Goal: Transaction & Acquisition: Purchase product/service

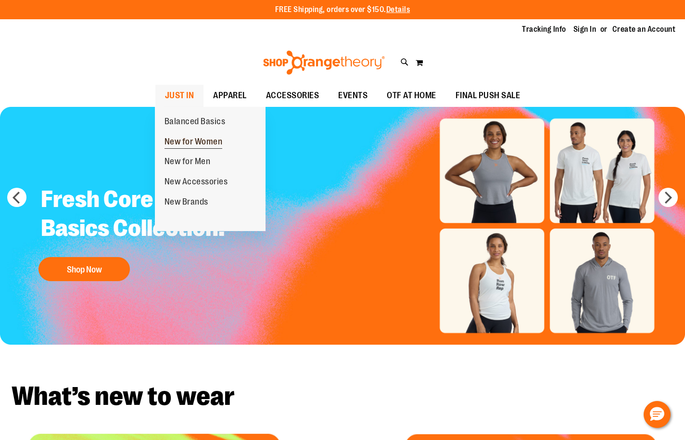
type input "**********"
click at [197, 140] on span "New for Women" at bounding box center [193, 143] width 58 height 12
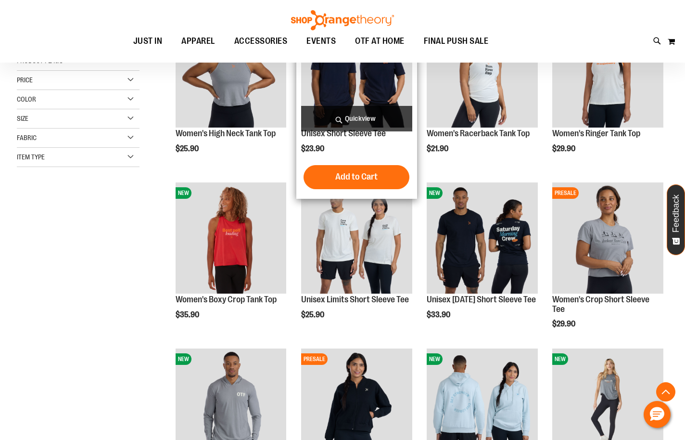
scroll to position [192, 0]
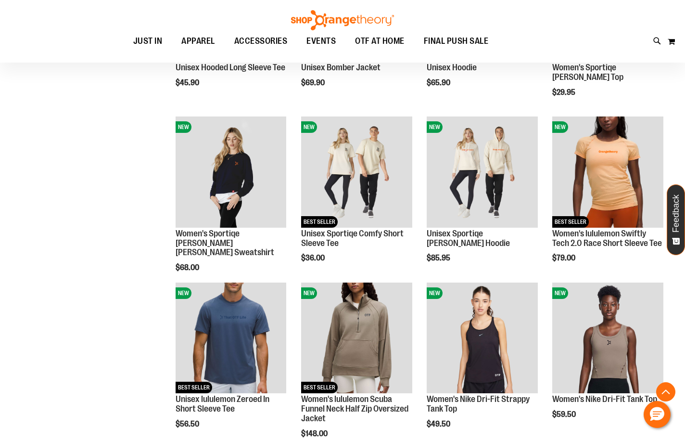
scroll to position [625, 0]
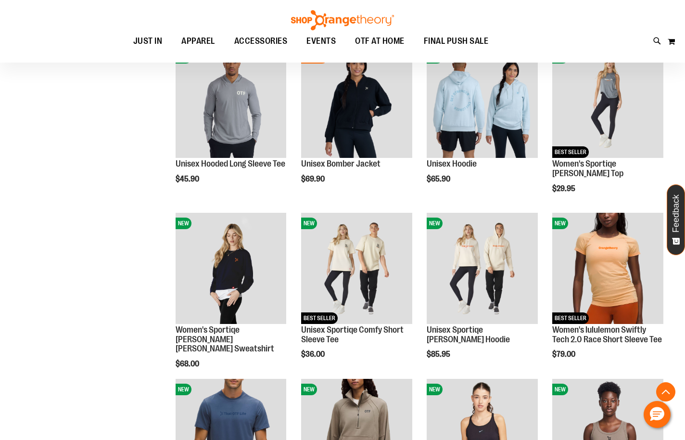
scroll to position [240, 0]
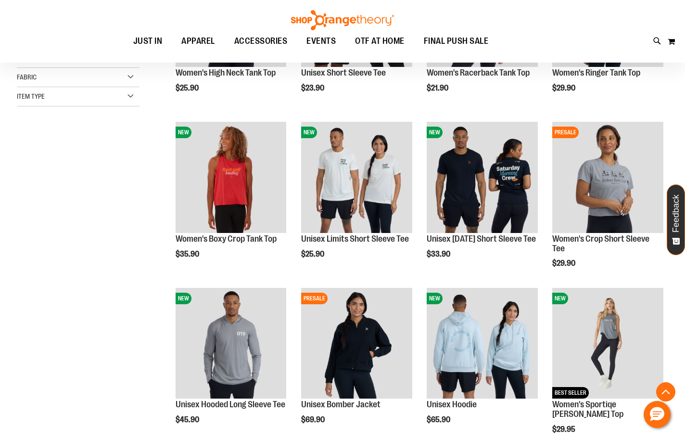
scroll to position [141, 0]
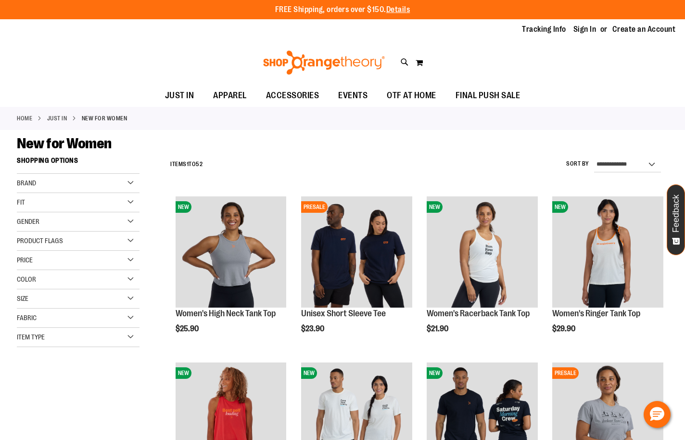
type input "**********"
click at [116, 181] on div "Brand" at bounding box center [78, 183] width 123 height 19
click at [24, 234] on link "Orangetheory" at bounding box center [73, 233] width 118 height 10
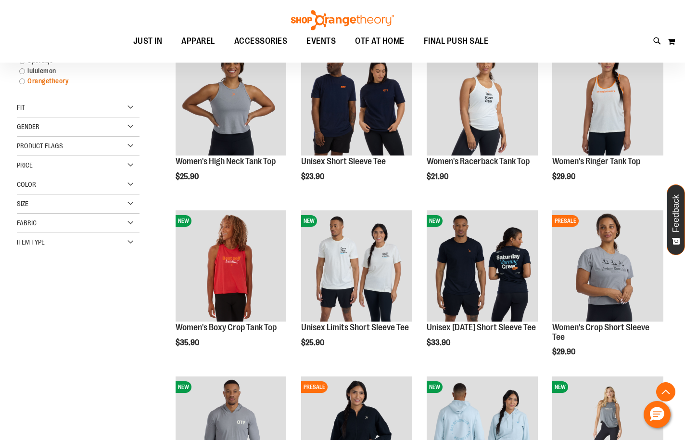
scroll to position [152, 0]
click at [21, 82] on link "Orangetheory" at bounding box center [73, 80] width 118 height 10
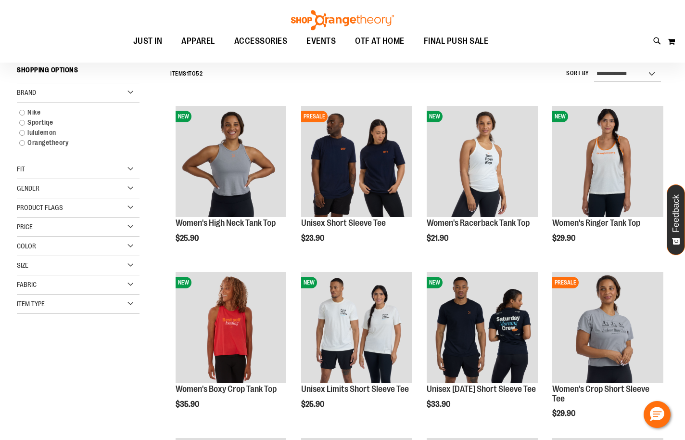
scroll to position [89, 0]
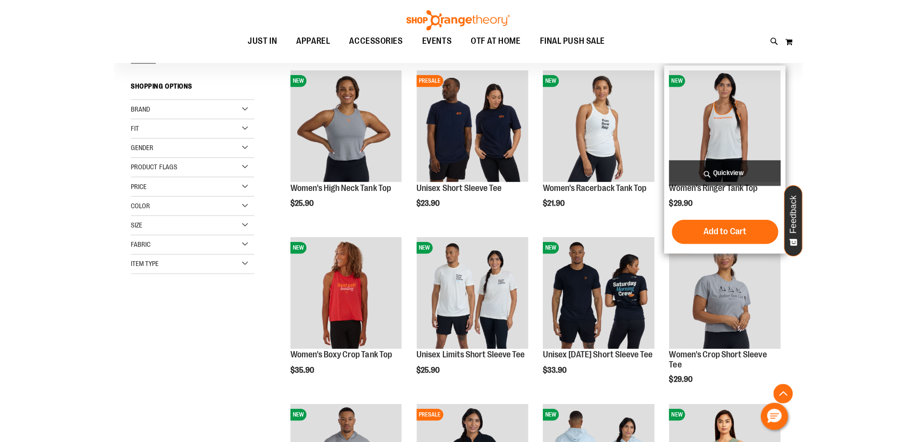
scroll to position [186, 0]
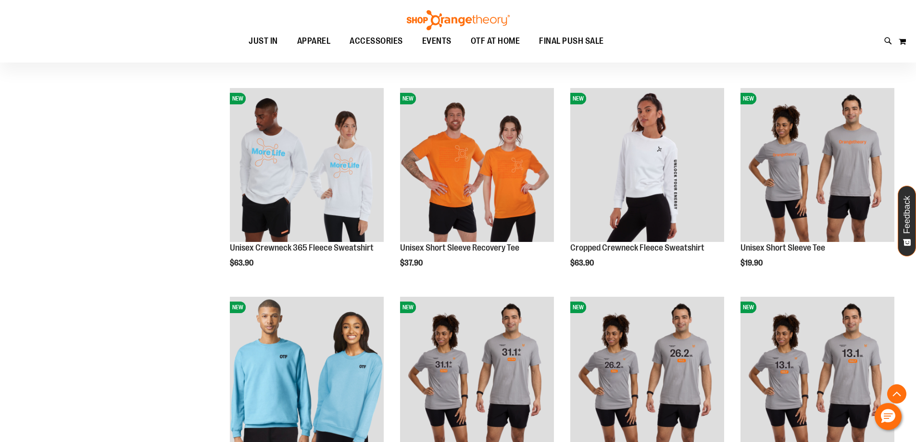
scroll to position [955, 0]
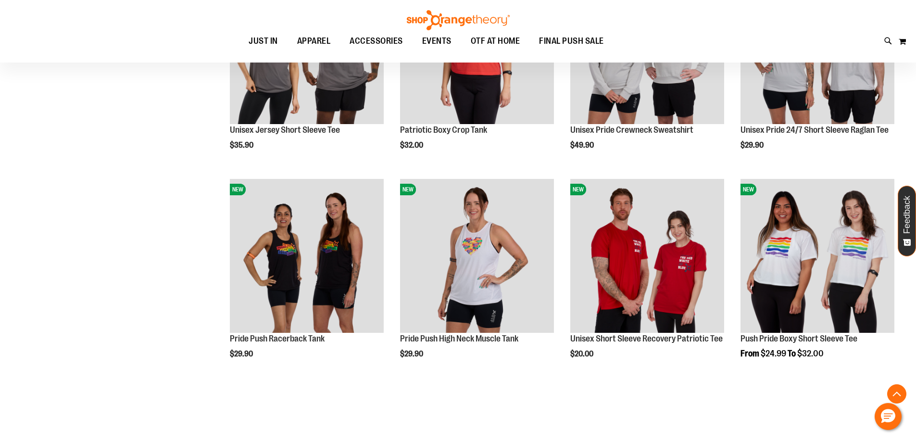
scroll to position [1532, 0]
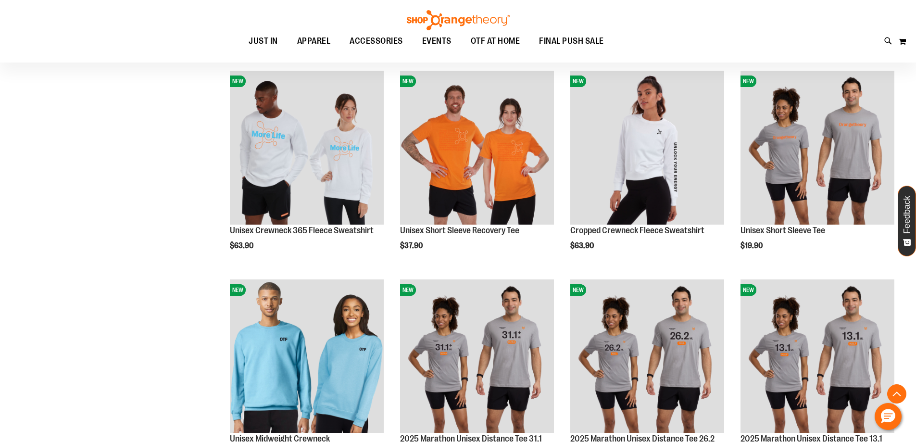
scroll to position [961, 0]
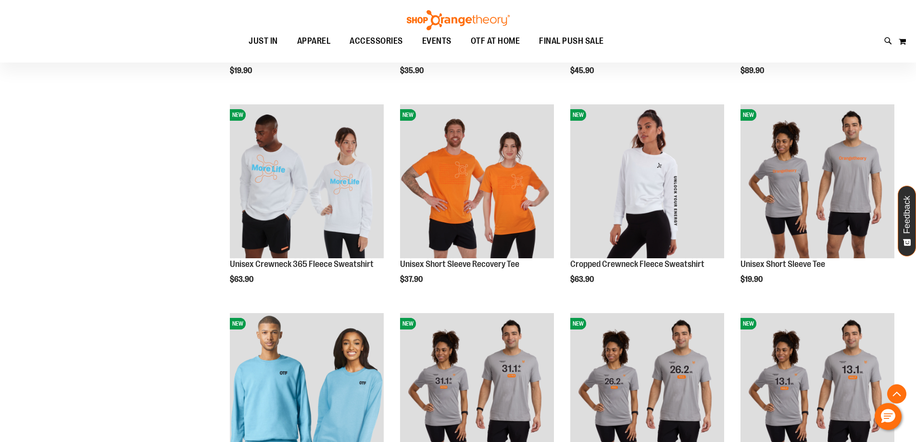
scroll to position [913, 0]
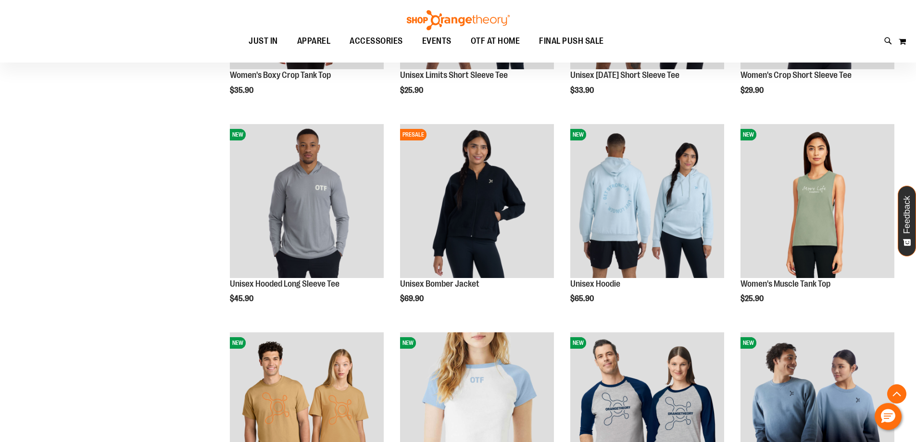
scroll to position [480, 0]
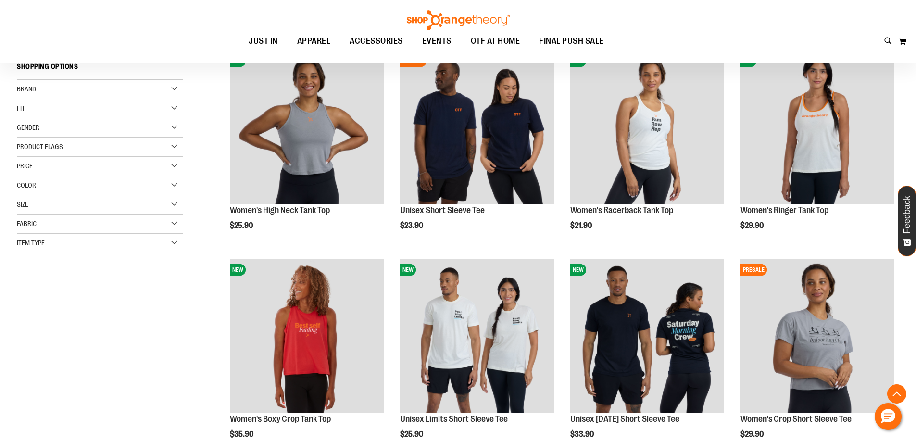
scroll to position [48, 0]
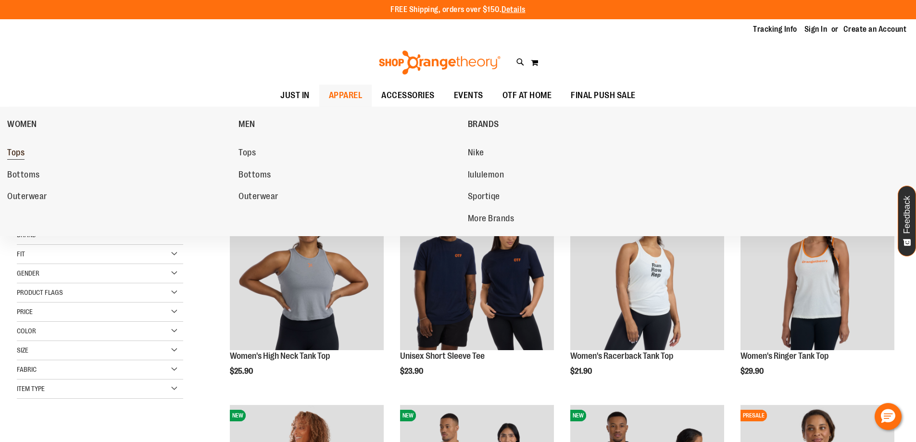
click at [21, 152] on span "Tops" at bounding box center [15, 154] width 17 height 12
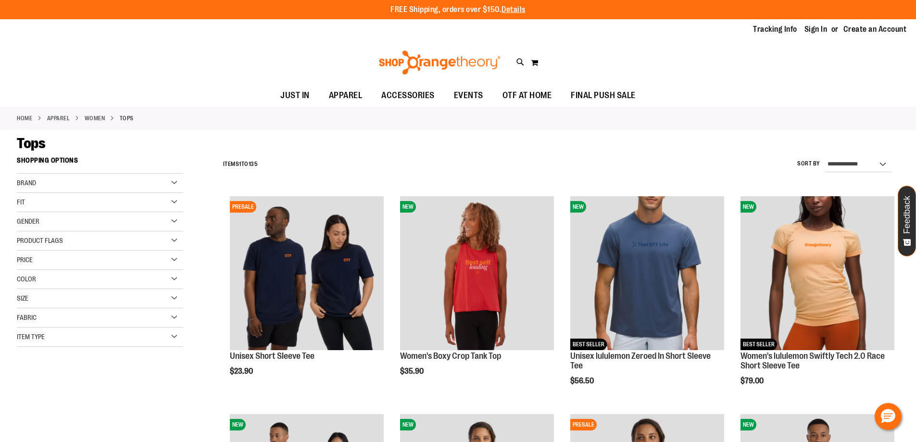
type input "**********"
click at [171, 181] on div "Brand" at bounding box center [100, 183] width 166 height 19
click at [21, 235] on link "Orangetheory" at bounding box center [94, 233] width 160 height 10
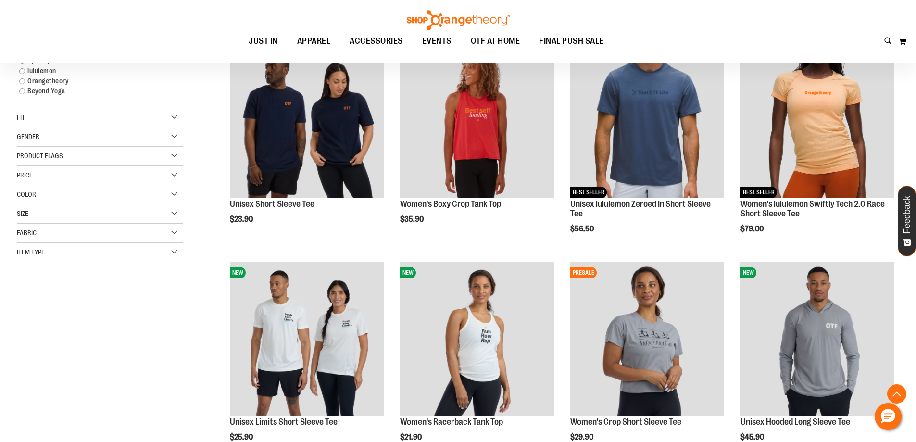
scroll to position [152, 0]
click at [175, 137] on div "Gender" at bounding box center [100, 136] width 166 height 19
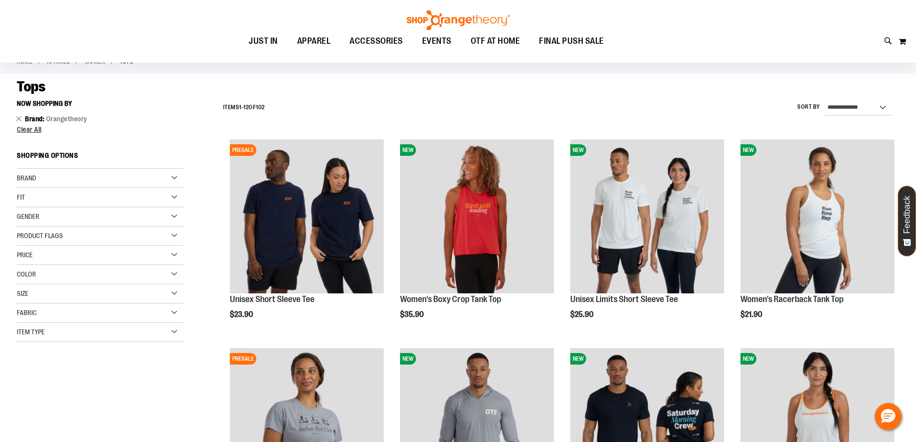
scroll to position [56, 0]
click at [178, 217] on div "Gender" at bounding box center [100, 217] width 166 height 19
click at [20, 236] on link "Women 58 items" at bounding box center [94, 237] width 160 height 10
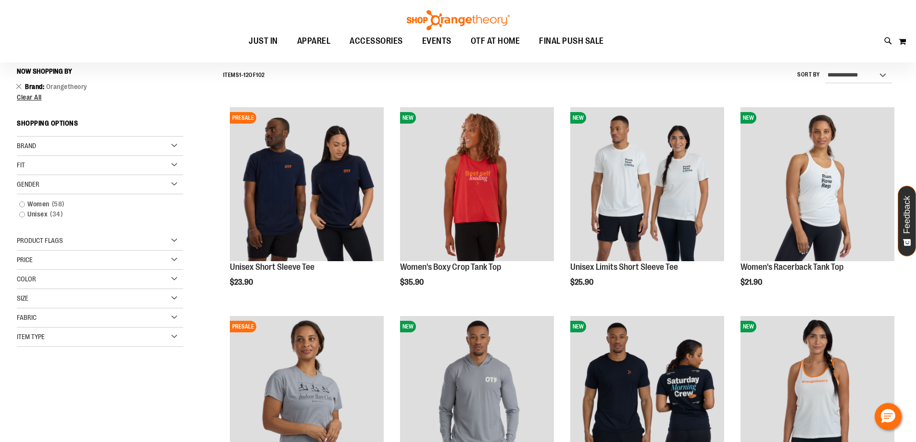
scroll to position [89, 0]
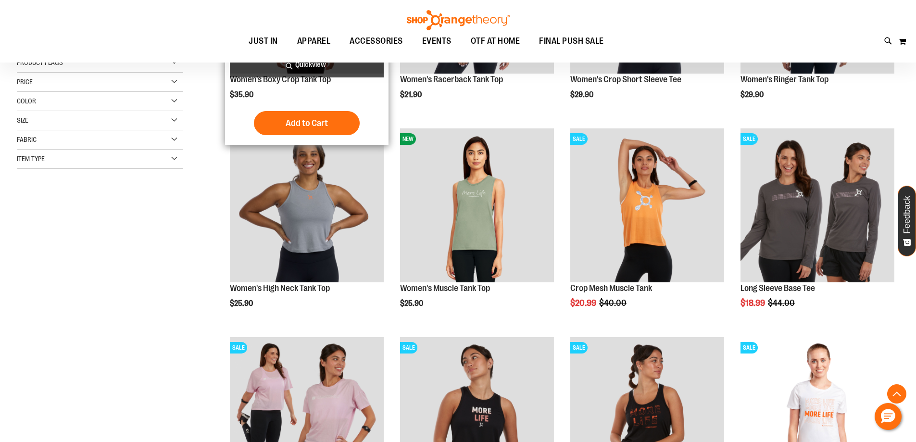
scroll to position [288, 0]
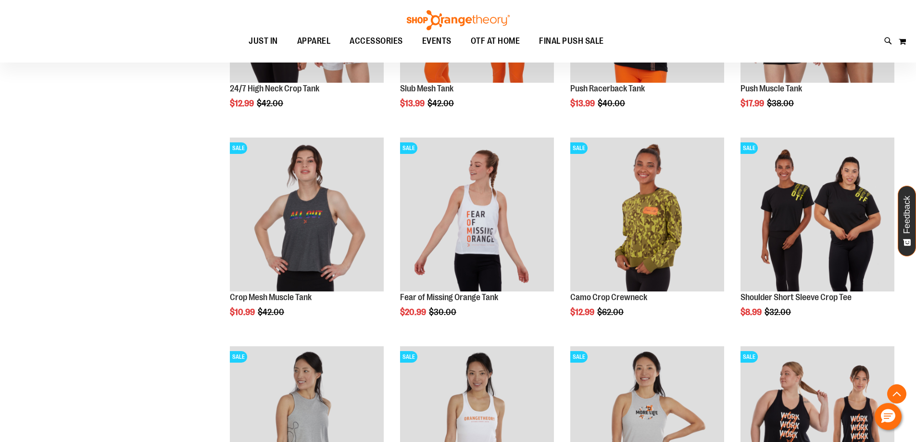
scroll to position [913, 0]
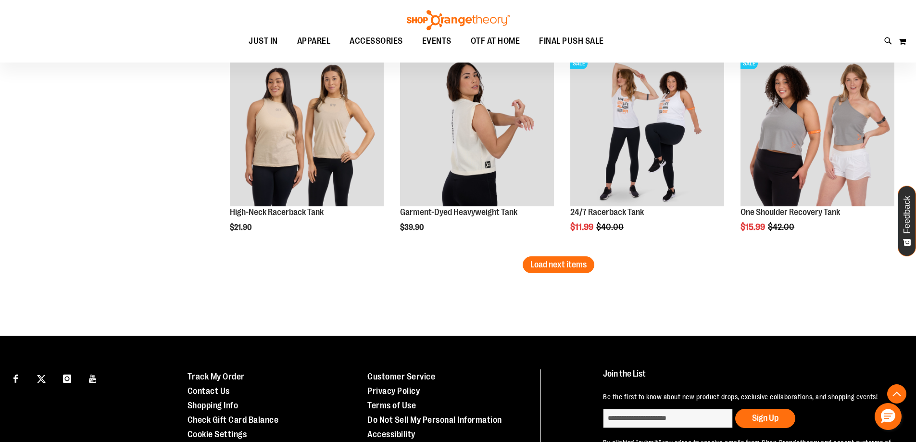
scroll to position [1827, 0]
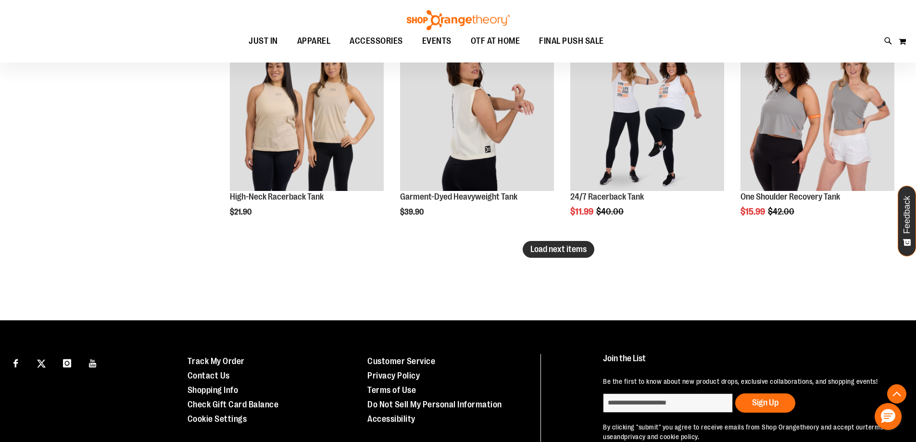
click at [544, 255] on button "Load next items" at bounding box center [559, 249] width 72 height 17
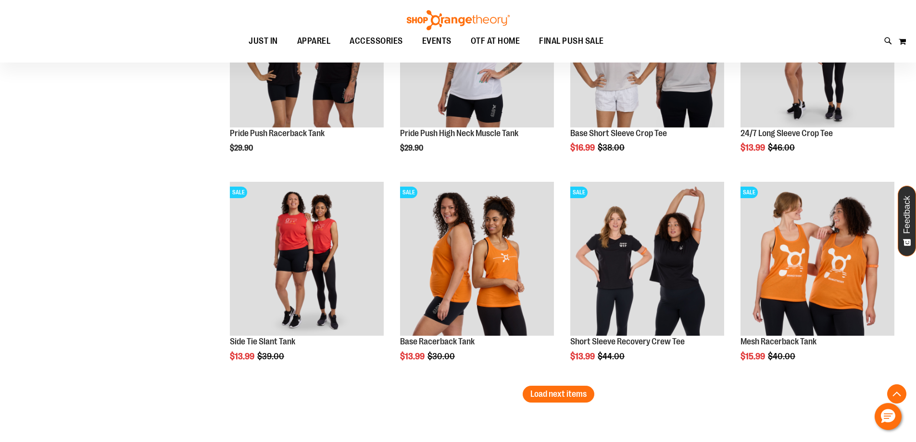
scroll to position [2356, 0]
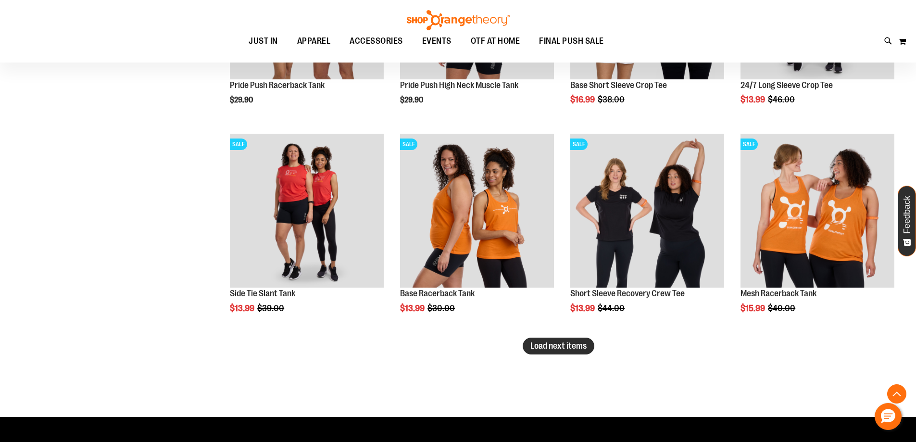
click at [536, 351] on span "Load next items" at bounding box center [558, 346] width 56 height 10
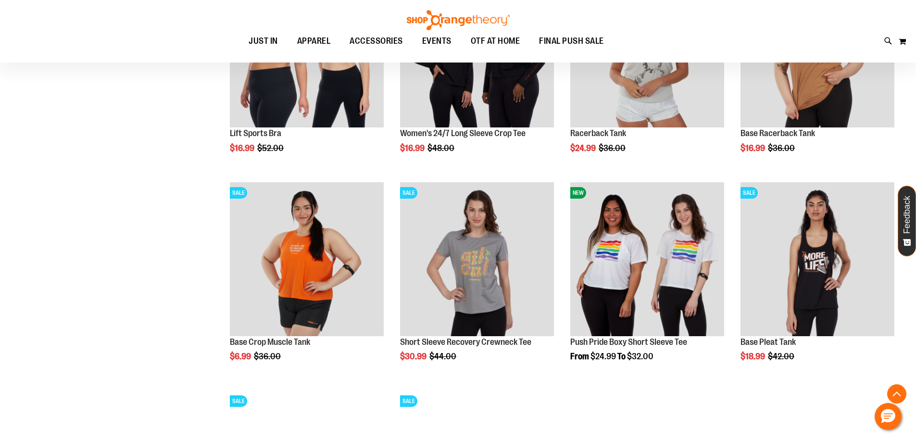
scroll to position [2644, 0]
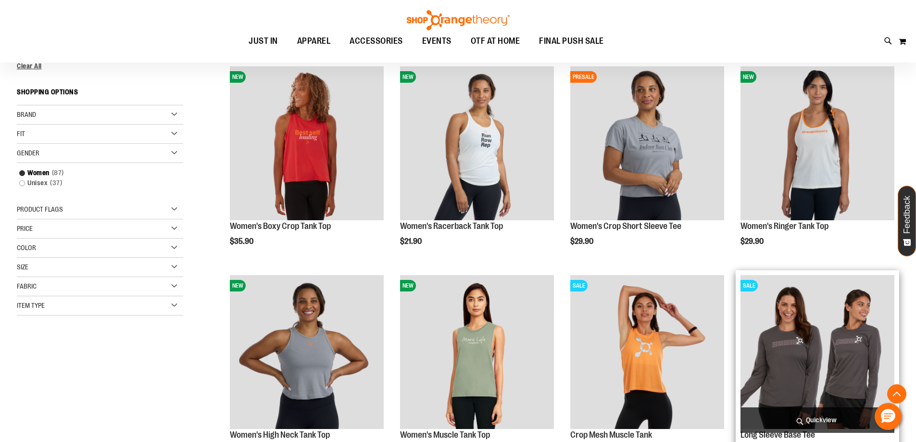
scroll to position [96, 0]
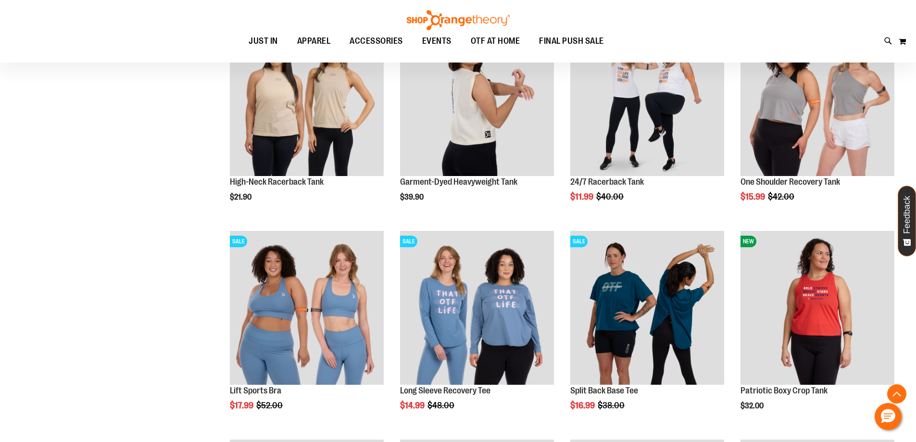
scroll to position [1875, 0]
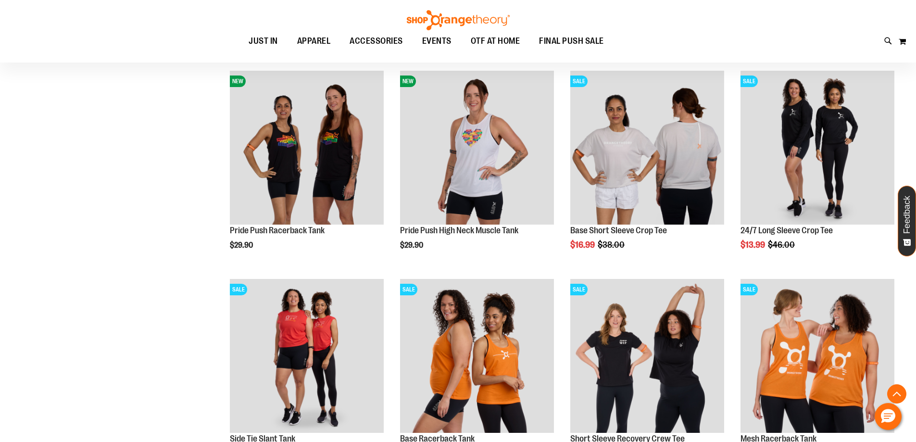
scroll to position [2212, 0]
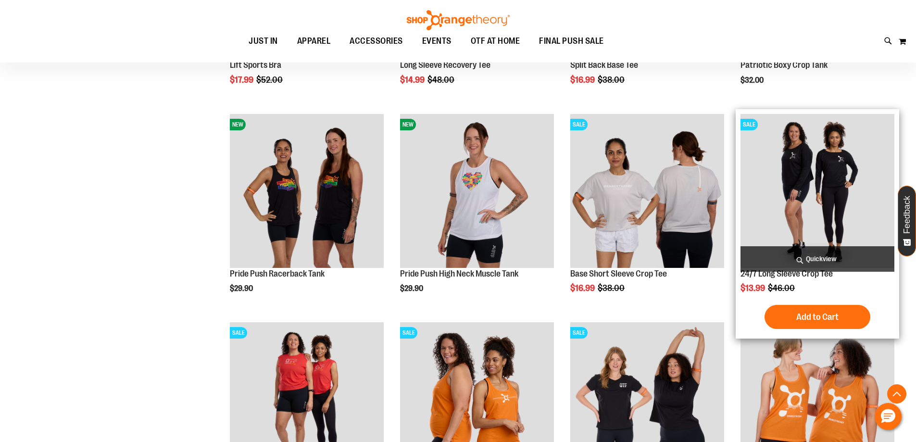
scroll to position [2163, 0]
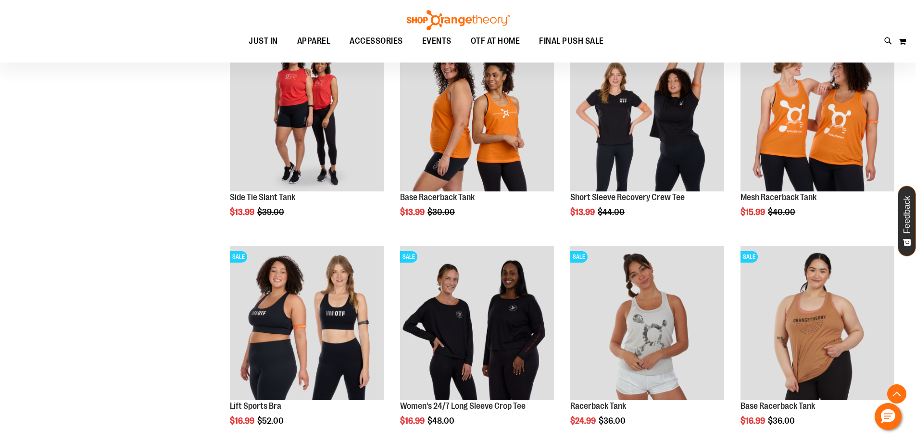
scroll to position [2500, 0]
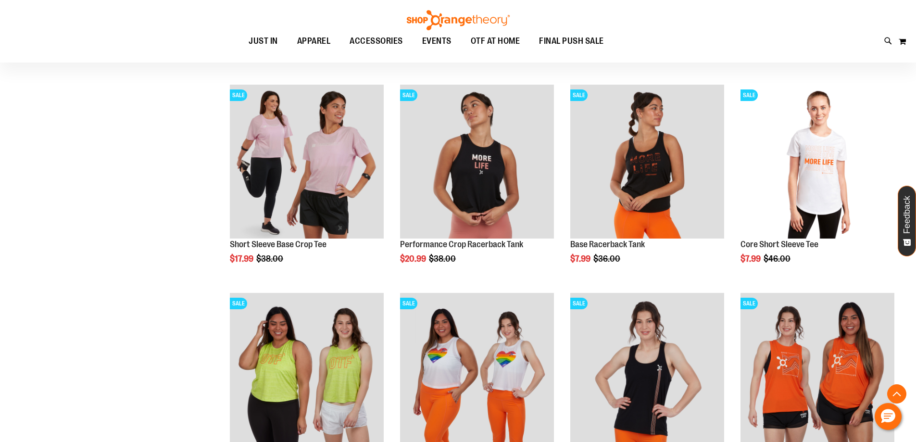
scroll to position [288, 0]
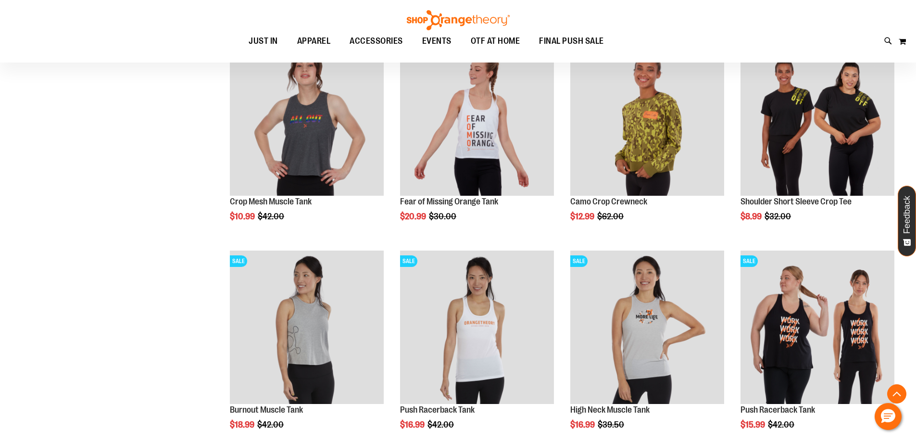
scroll to position [1057, 0]
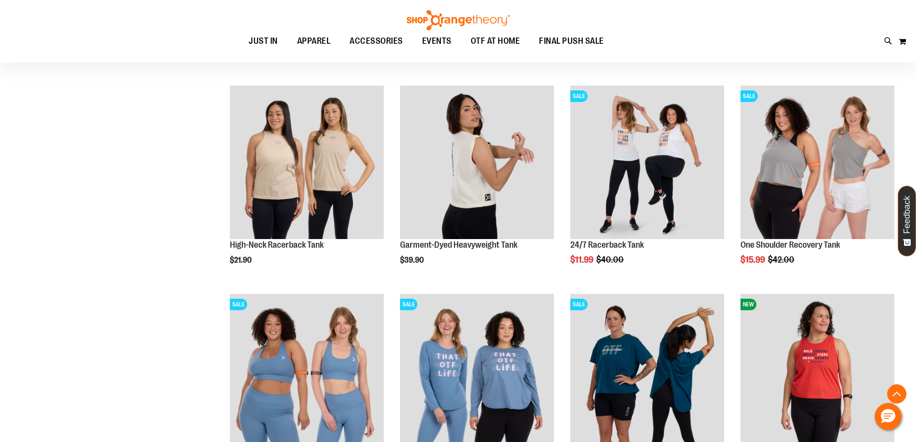
scroll to position [1875, 0]
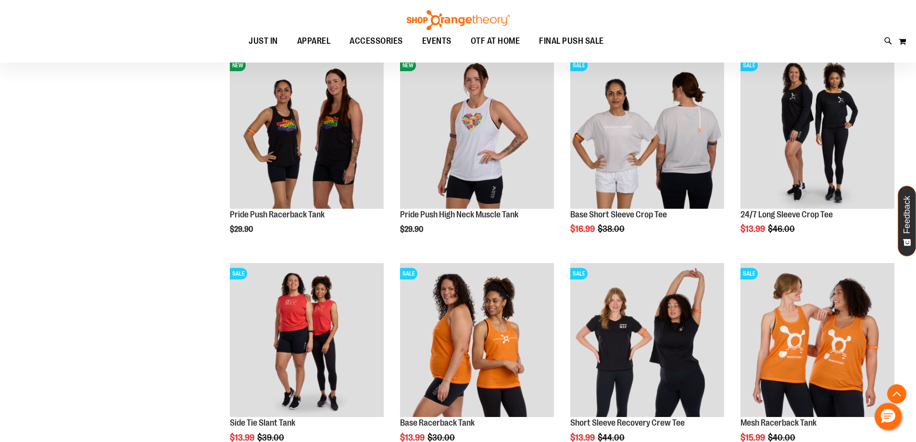
scroll to position [2308, 0]
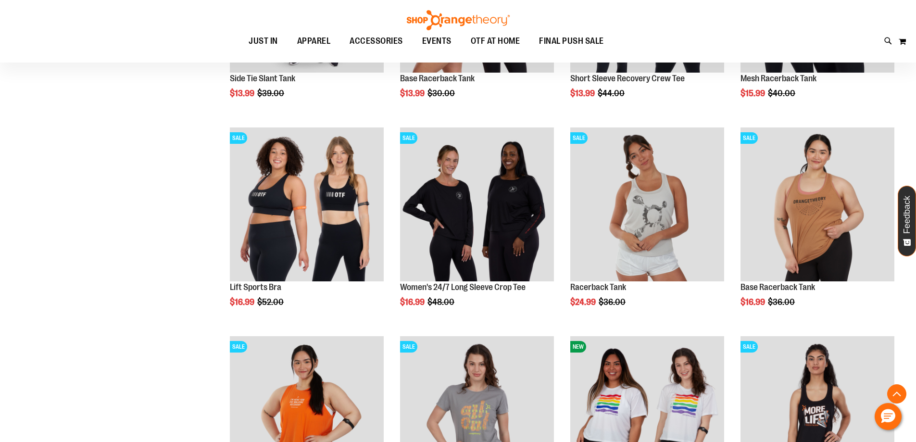
scroll to position [2452, 0]
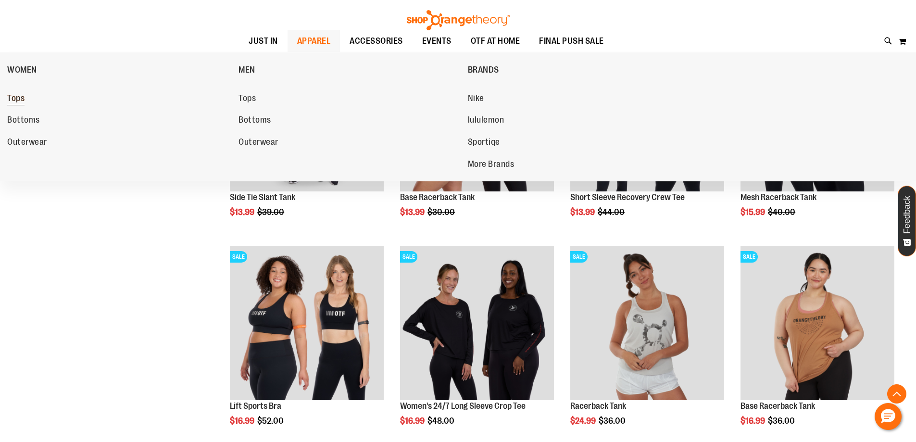
click at [19, 94] on span "Tops" at bounding box center [15, 99] width 17 height 12
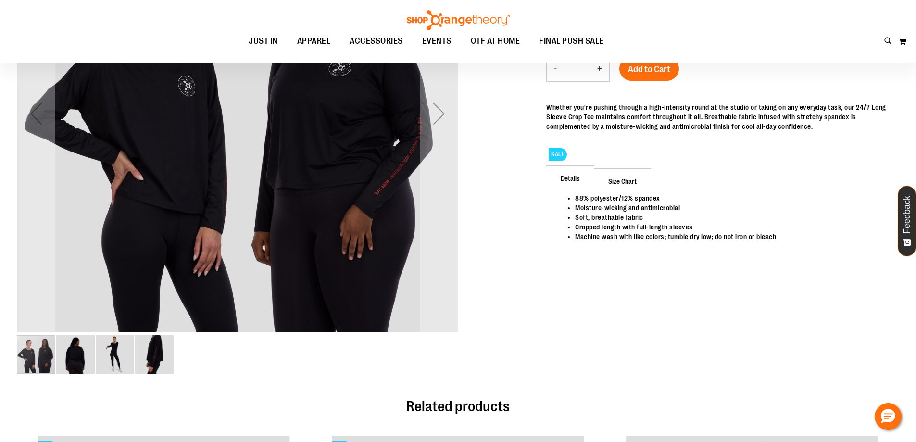
scroll to position [144, 0]
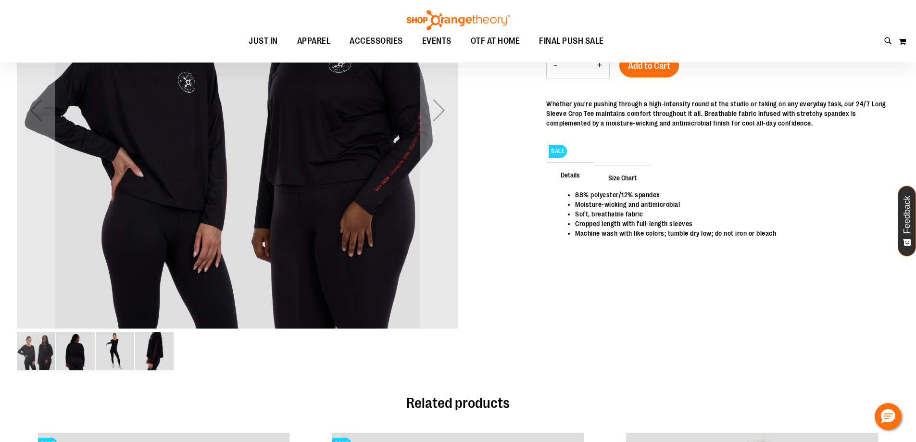
type input "**********"
click at [69, 353] on img "image 2 of 4" at bounding box center [75, 351] width 38 height 38
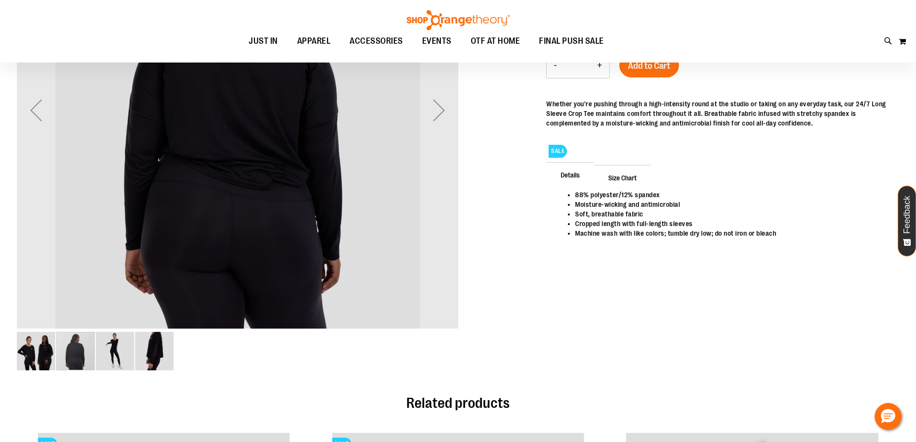
click at [109, 351] on img "image 3 of 4" at bounding box center [115, 351] width 38 height 38
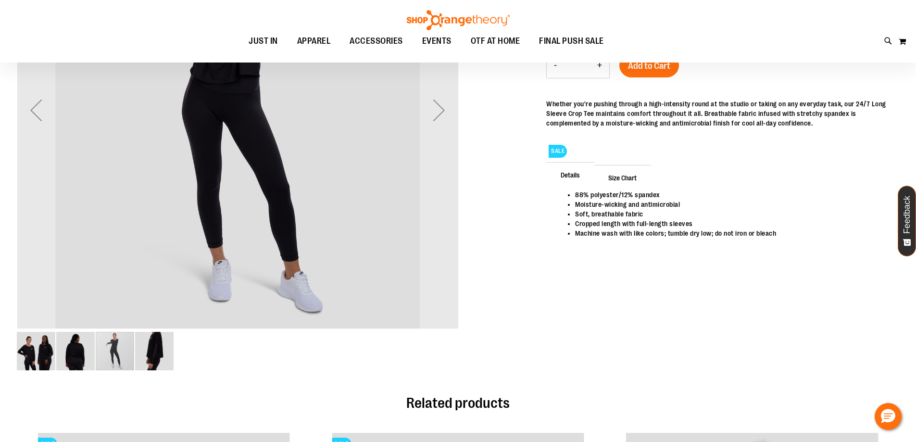
click at [146, 353] on img "image 4 of 4" at bounding box center [154, 351] width 38 height 38
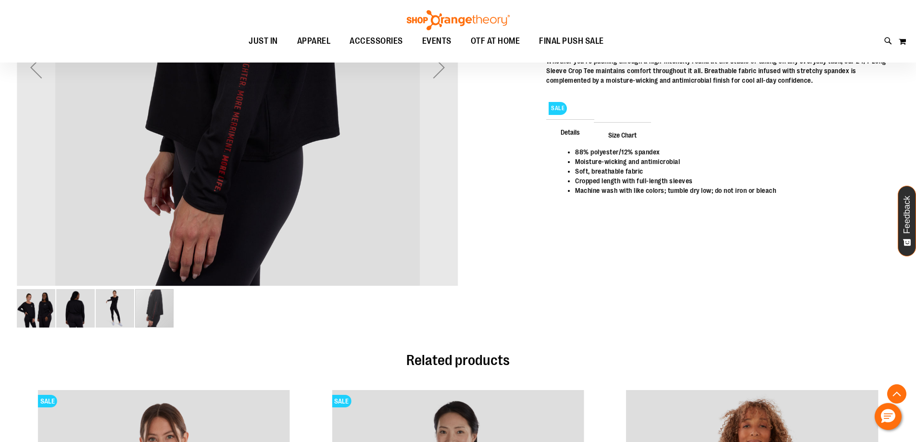
scroll to position [192, 0]
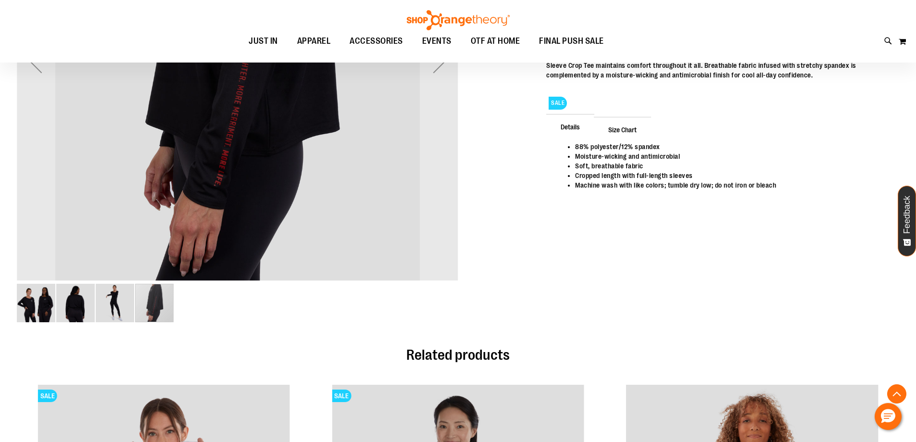
click at [40, 307] on img "image 1 of 4" at bounding box center [36, 303] width 38 height 38
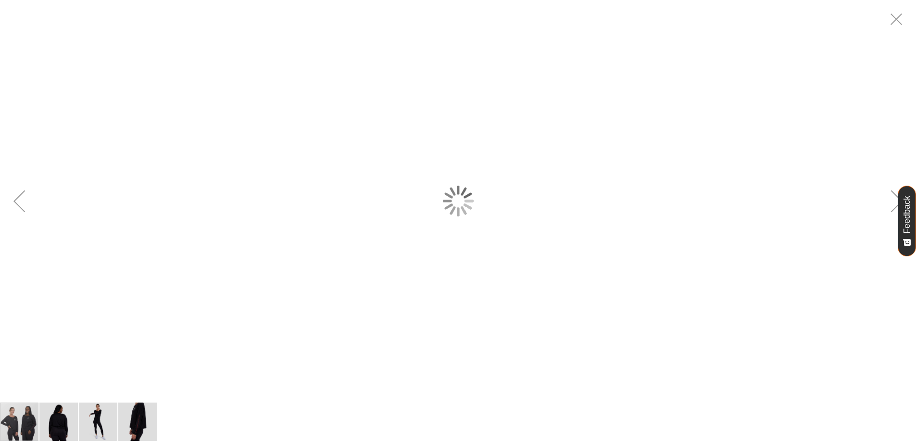
scroll to position [0, 0]
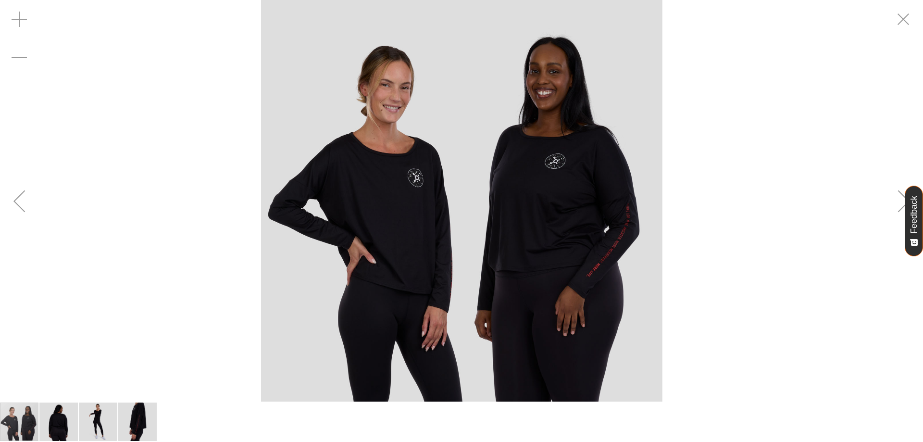
click at [449, 167] on img "carousel" at bounding box center [462, 201] width 402 height 402
click at [427, 176] on img "carousel" at bounding box center [462, 201] width 402 height 402
click at [108, 425] on img "image 3 of 4" at bounding box center [98, 421] width 38 height 38
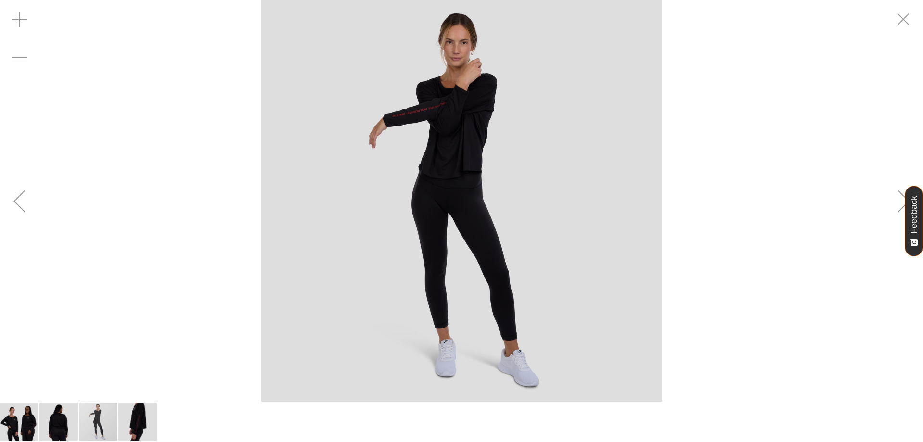
click at [139, 422] on img "image 4 of 4" at bounding box center [137, 421] width 38 height 38
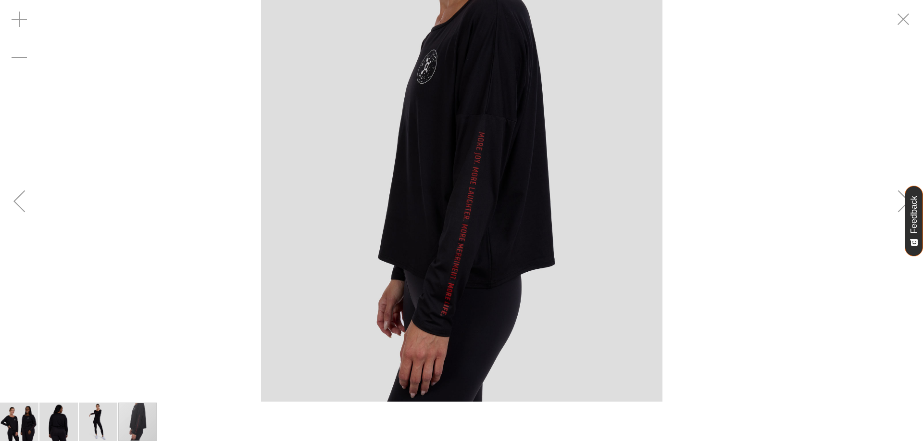
click at [9, 411] on img "image 1 of 4" at bounding box center [19, 421] width 38 height 38
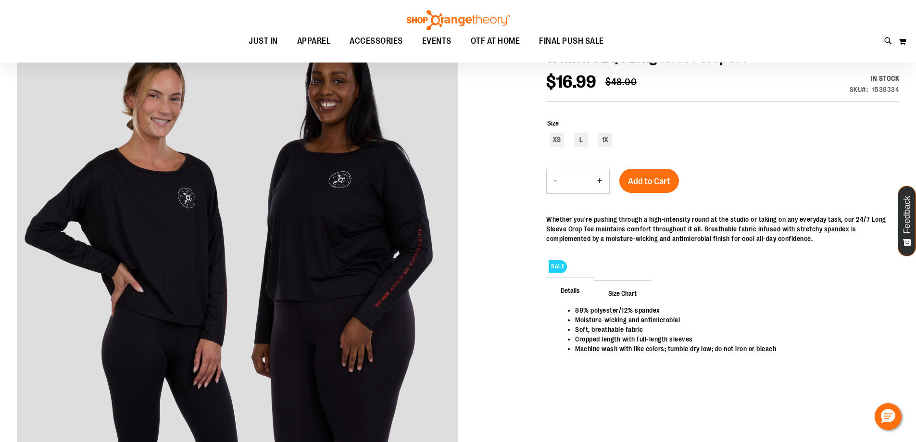
scroll to position [96, 0]
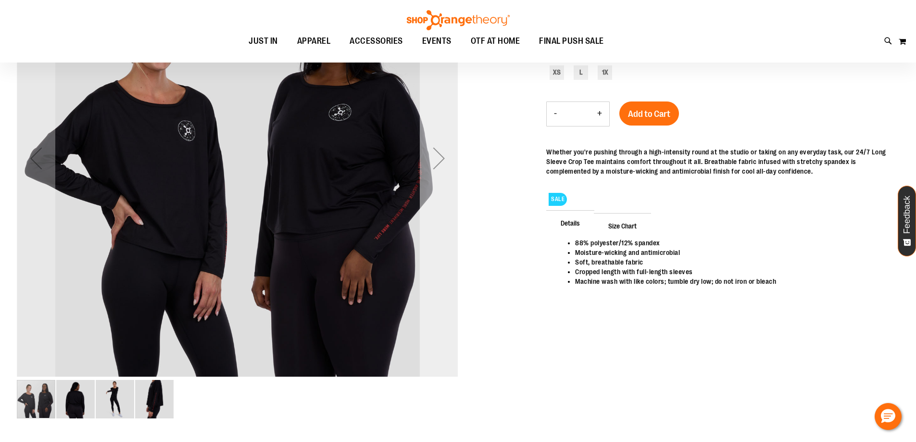
click at [437, 171] on div "Next" at bounding box center [439, 158] width 38 height 38
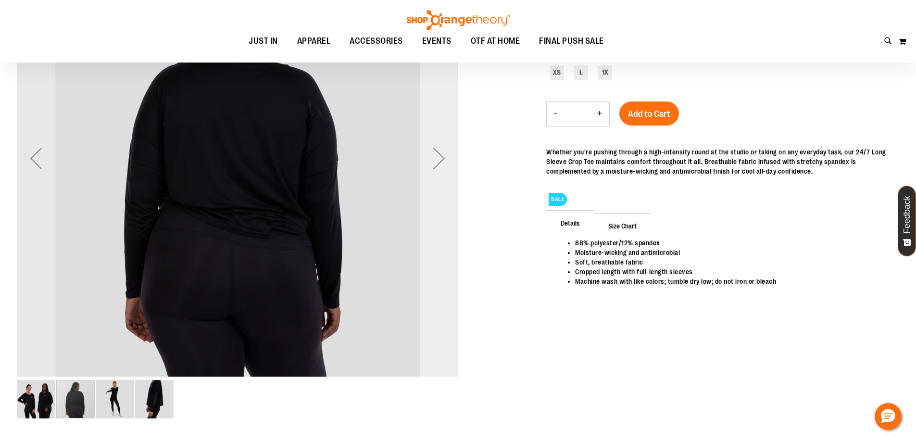
click at [437, 171] on div "Next" at bounding box center [439, 158] width 38 height 38
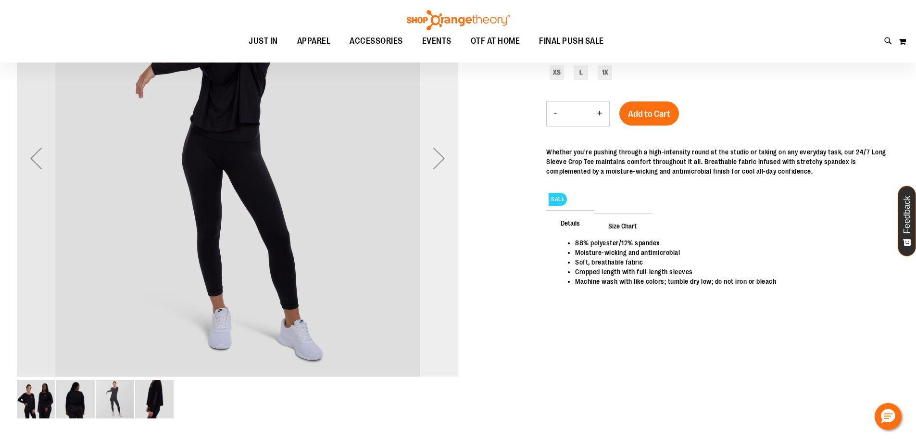
click at [437, 171] on div "Next" at bounding box center [439, 158] width 38 height 38
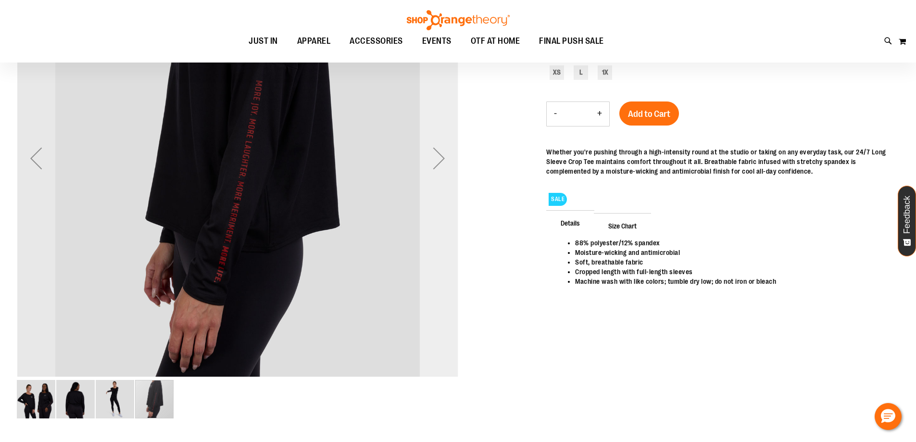
click at [437, 171] on div "Next" at bounding box center [439, 158] width 38 height 38
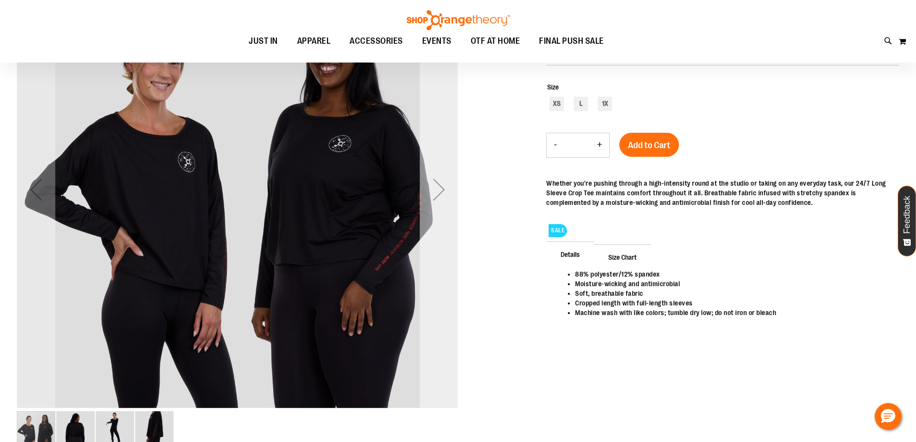
scroll to position [48, 0]
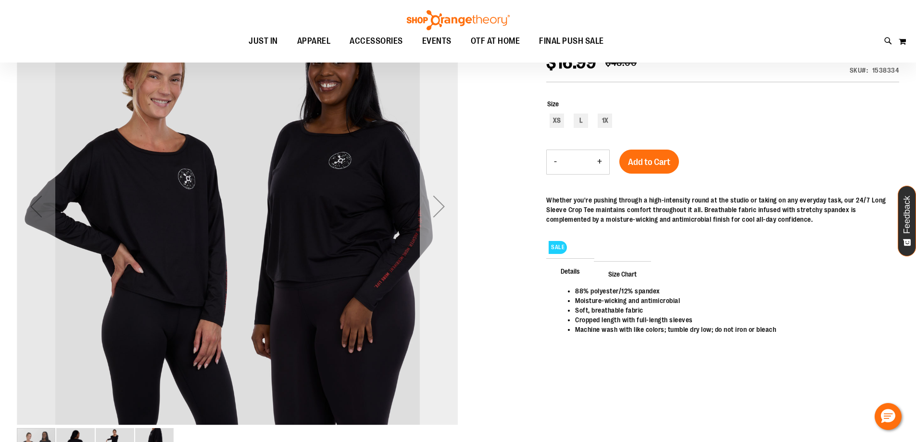
click at [440, 213] on div "Next" at bounding box center [439, 206] width 38 height 38
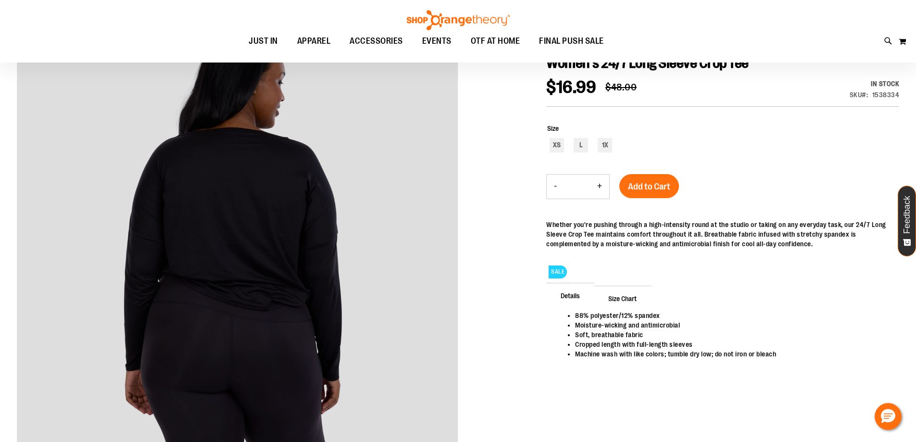
scroll to position [0, 0]
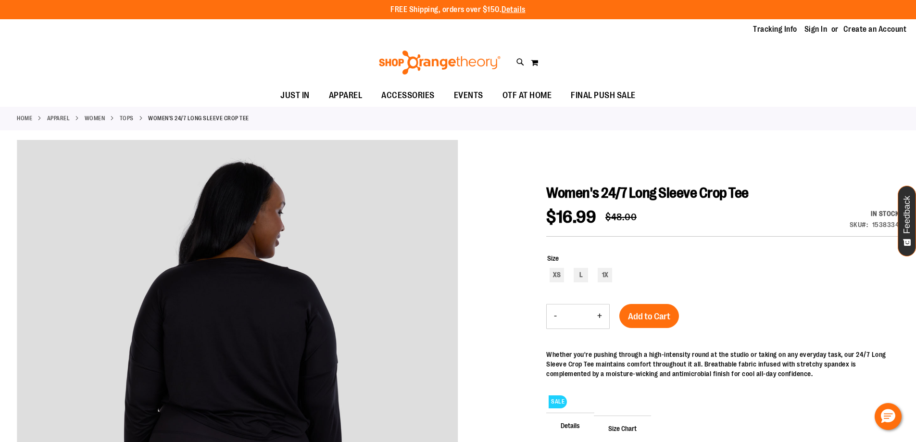
click at [592, 155] on div at bounding box center [458, 387] width 882 height 494
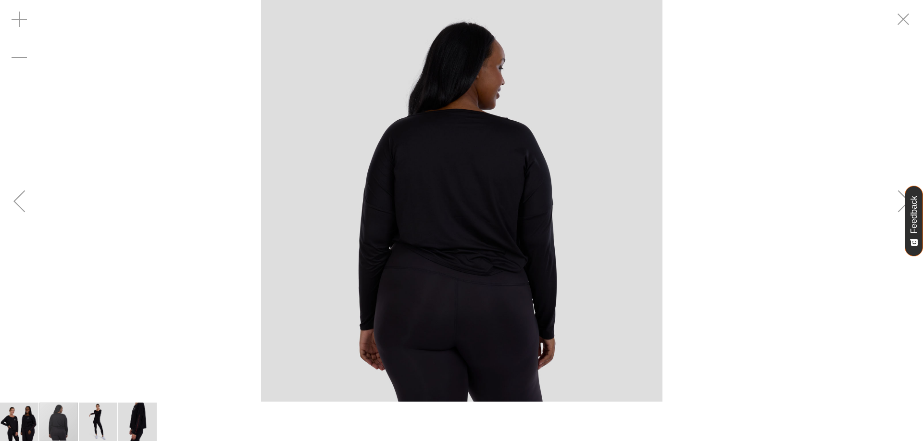
click at [47, 201] on div "carousel" at bounding box center [461, 201] width 923 height 402
click at [19, 201] on div "Previous" at bounding box center [19, 201] width 38 height 38
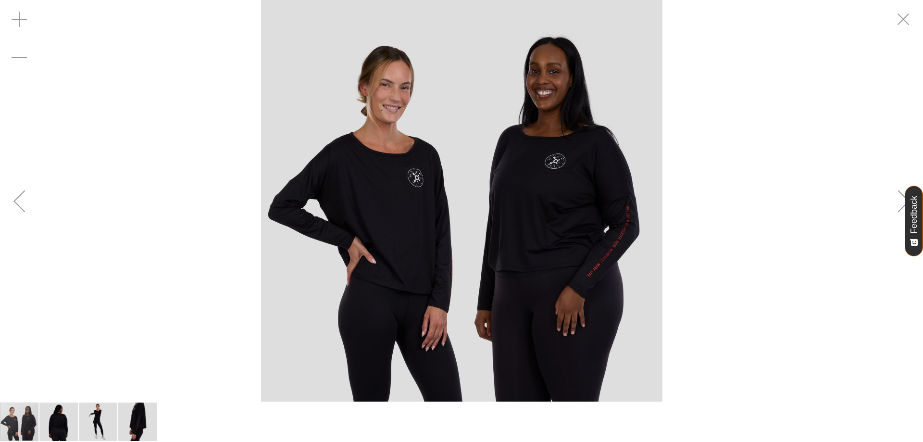
click at [19, 201] on div "Previous" at bounding box center [19, 201] width 38 height 38
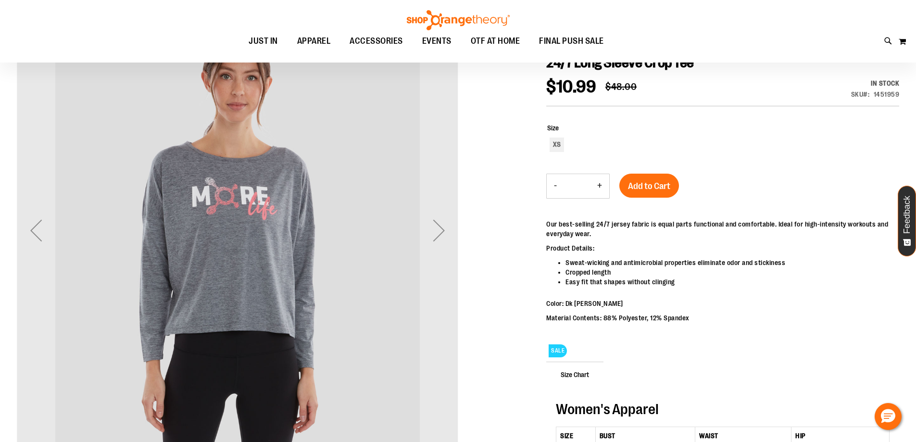
scroll to position [144, 0]
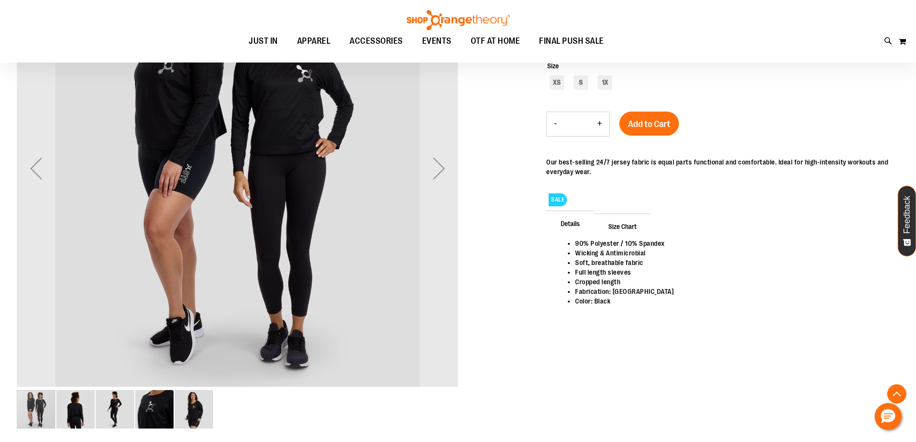
scroll to position [240, 0]
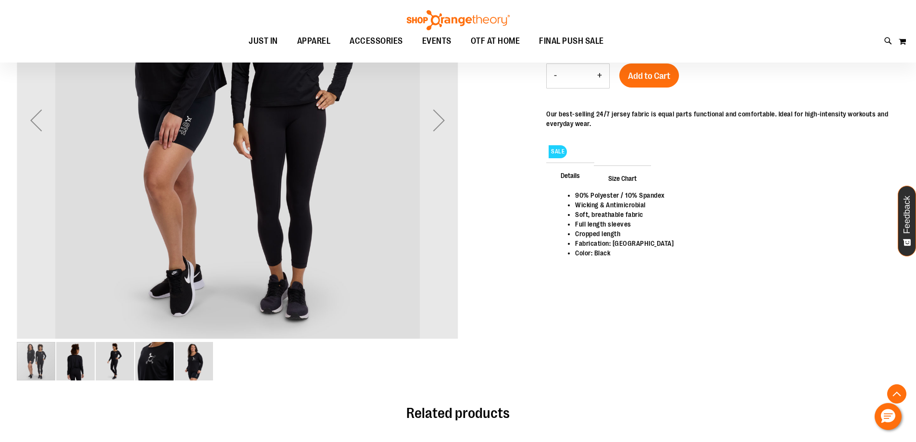
type input "**********"
click at [88, 357] on img "image 2 of 5" at bounding box center [75, 361] width 38 height 38
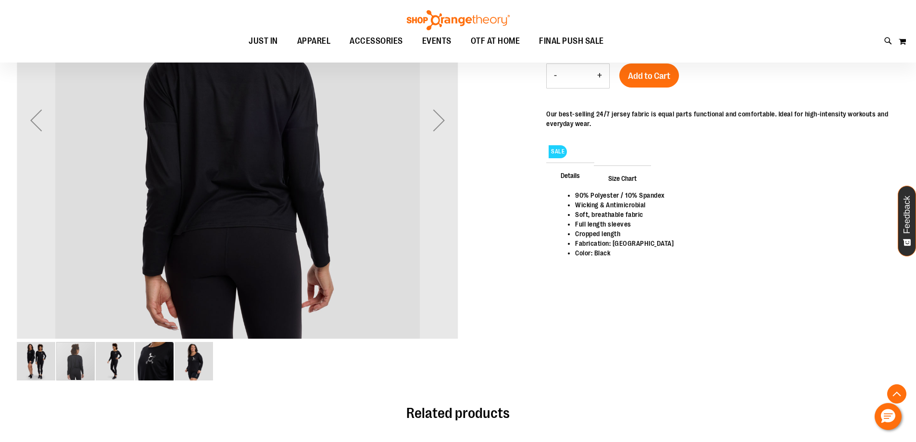
click at [119, 369] on img "image 3 of 5" at bounding box center [115, 361] width 38 height 38
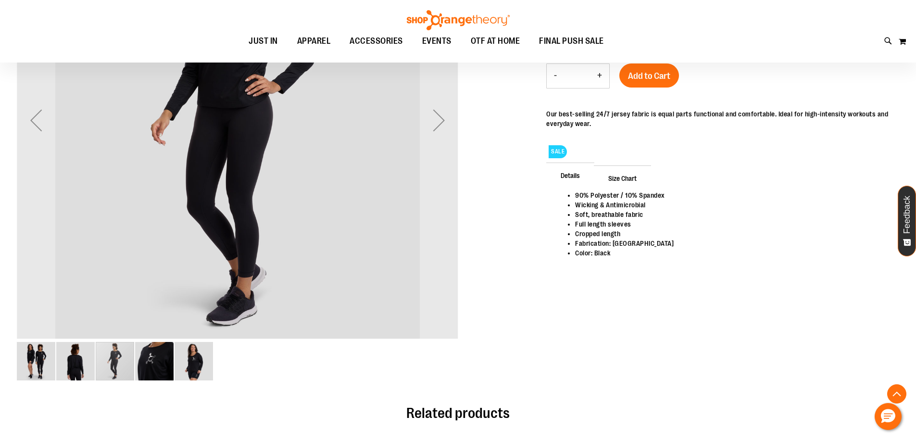
click at [153, 372] on img "image 4 of 5" at bounding box center [154, 361] width 38 height 38
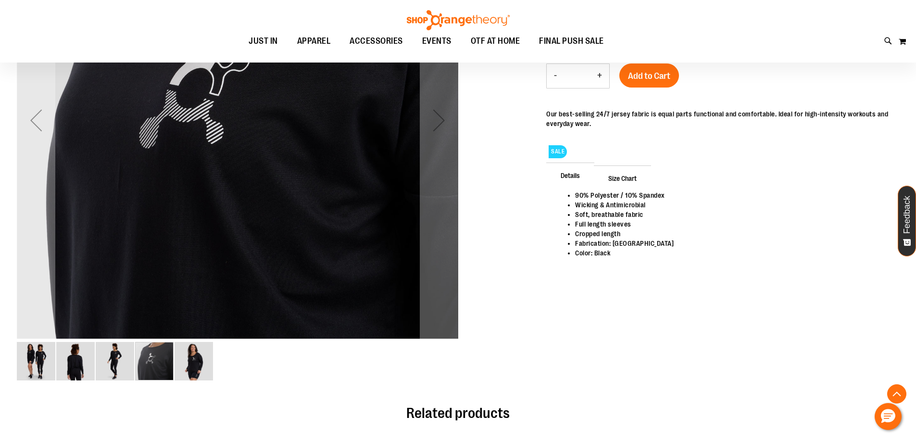
click at [204, 363] on img "image 5 of 5" at bounding box center [194, 361] width 38 height 38
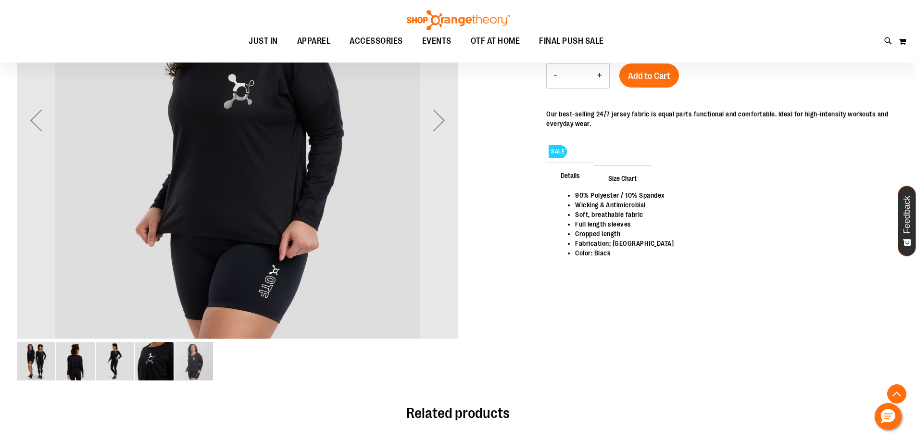
click at [39, 357] on img "image 1 of 5" at bounding box center [36, 361] width 38 height 38
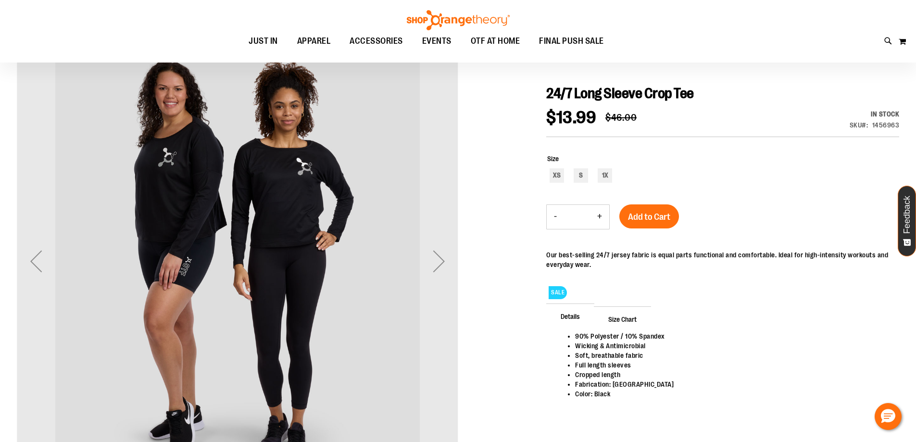
scroll to position [96, 0]
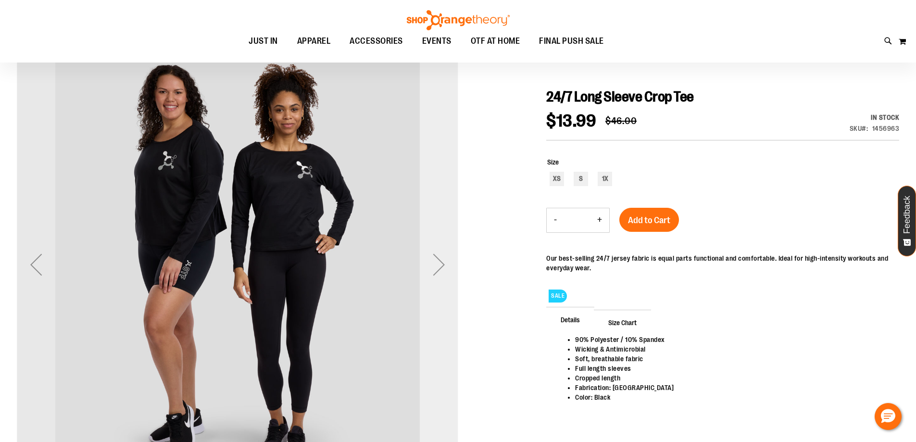
click at [454, 268] on div "Next" at bounding box center [439, 264] width 38 height 38
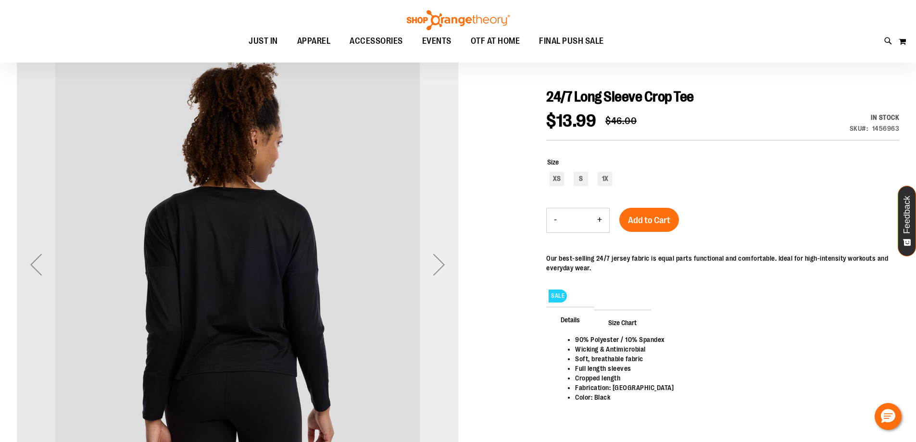
click at [441, 265] on div "Next" at bounding box center [439, 264] width 38 height 38
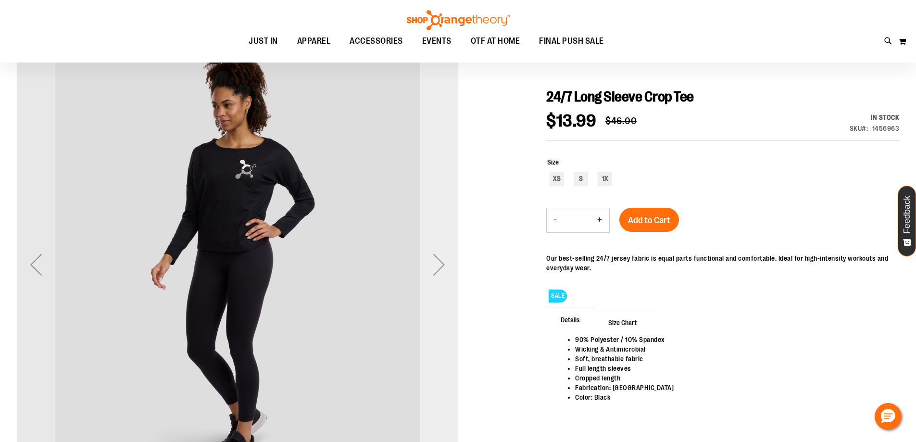
click at [440, 265] on div "Next" at bounding box center [439, 264] width 38 height 38
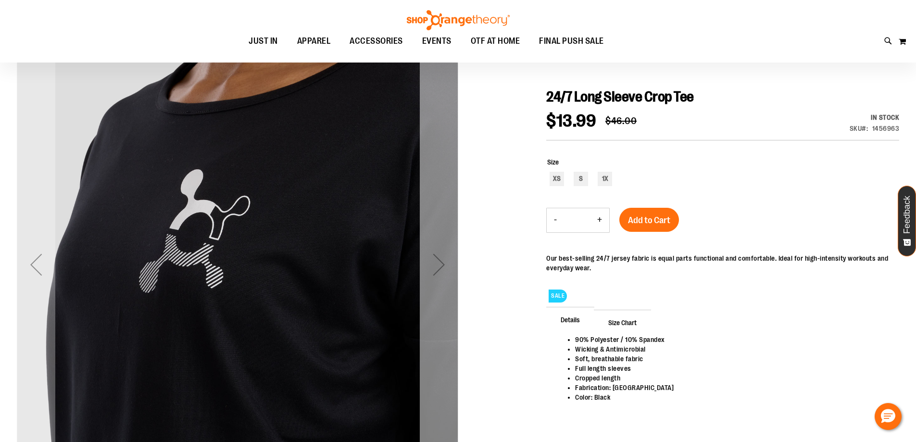
click at [440, 265] on div "Next" at bounding box center [439, 264] width 38 height 38
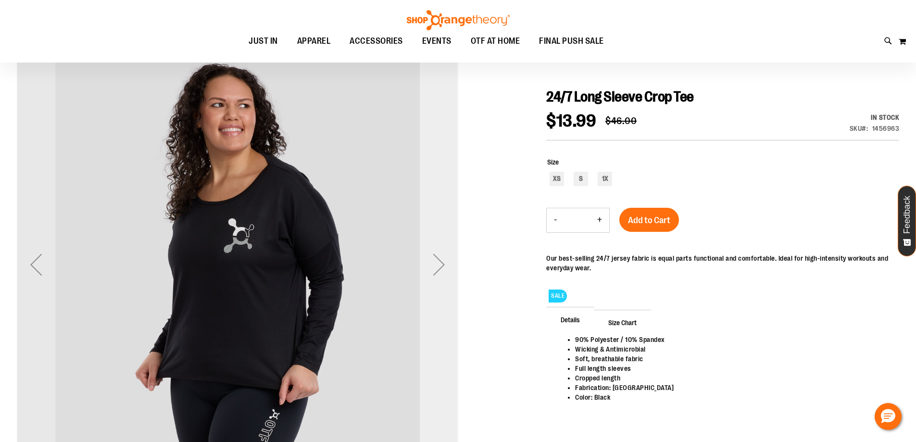
click at [440, 265] on div "Next" at bounding box center [439, 264] width 38 height 38
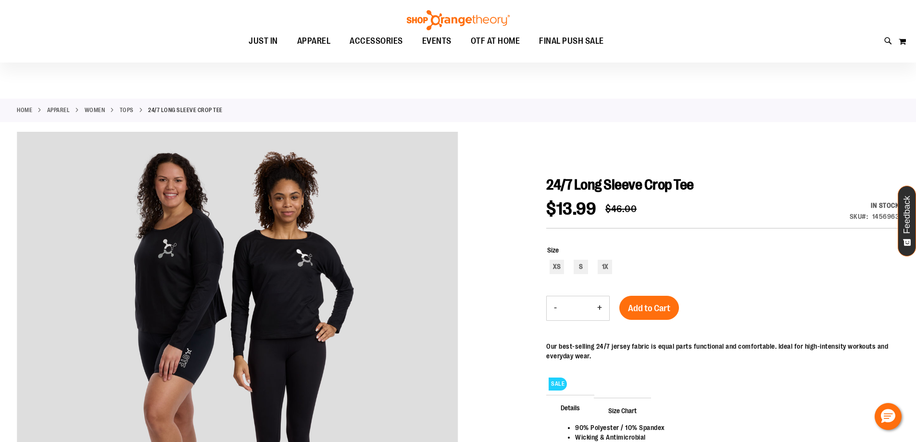
scroll to position [0, 0]
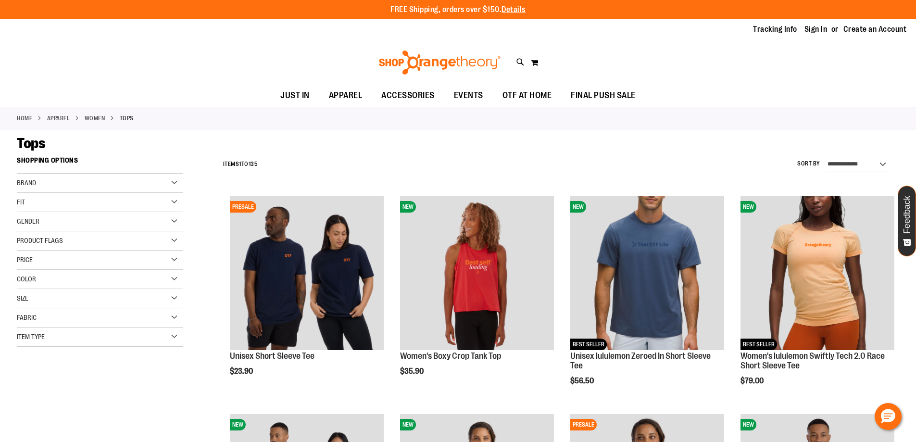
type input "**********"
click at [67, 217] on div "Gender" at bounding box center [100, 221] width 166 height 19
drag, startPoint x: 20, startPoint y: 241, endPoint x: 72, endPoint y: 191, distance: 72.4
click at [20, 241] on link "Women 87 items" at bounding box center [94, 241] width 160 height 10
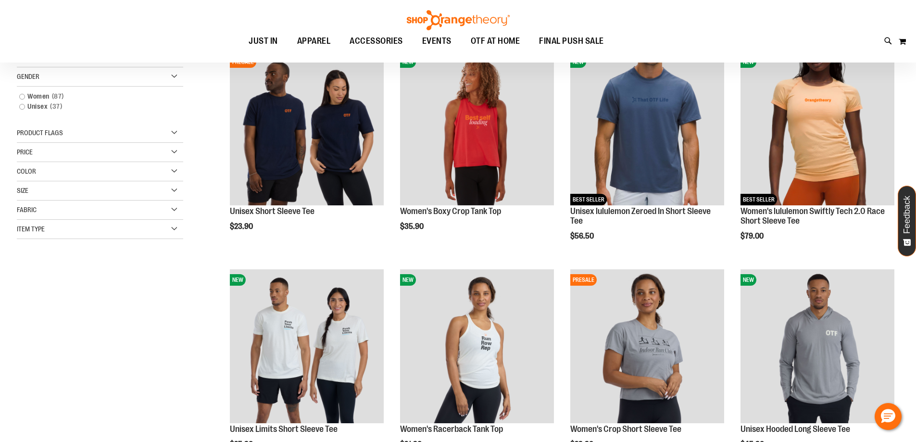
scroll to position [152, 0]
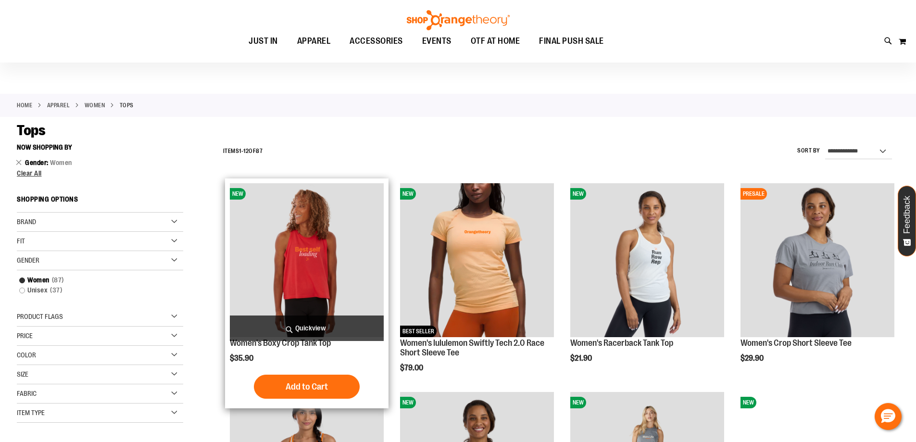
scroll to position [8, 0]
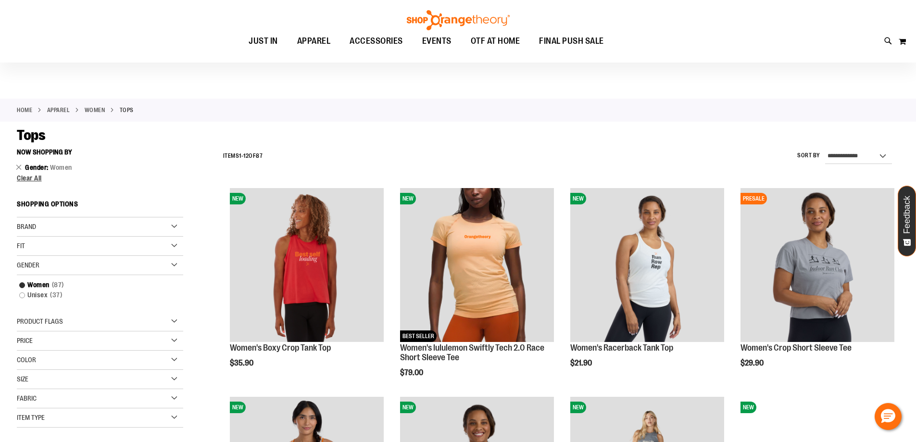
click at [168, 227] on div "Brand" at bounding box center [100, 226] width 166 height 19
click at [139, 168] on li "Gender Women Remove This Item" at bounding box center [100, 168] width 166 height 10
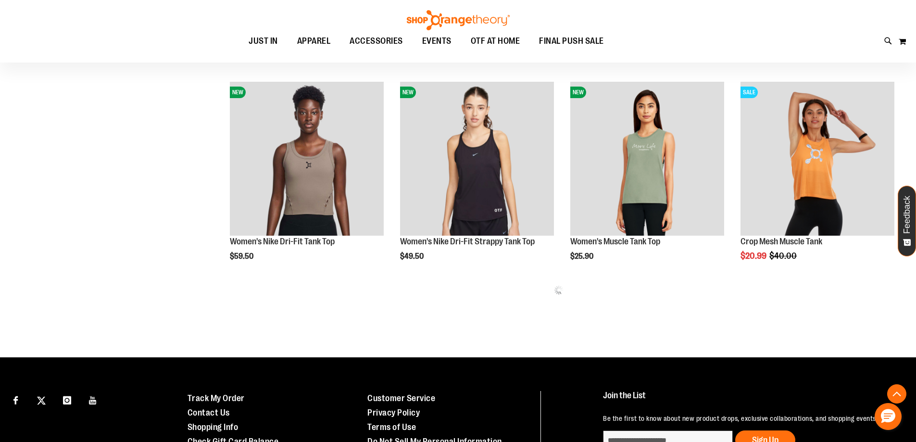
scroll to position [627, 0]
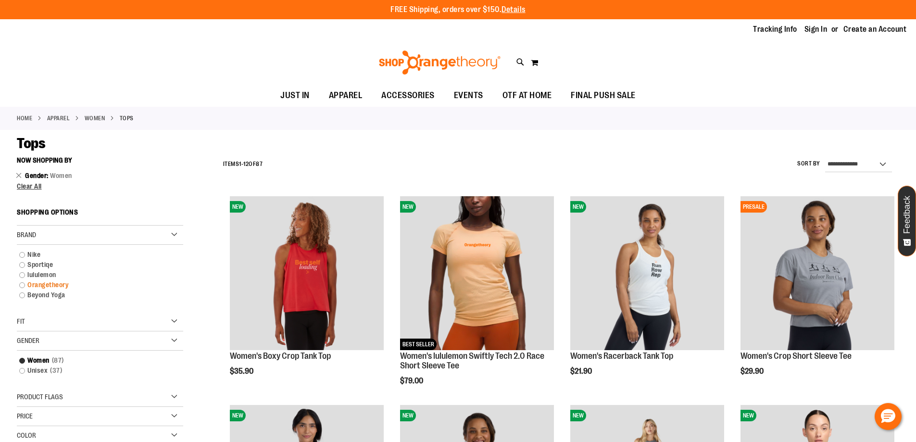
click at [24, 289] on link "Orangetheory" at bounding box center [94, 285] width 160 height 10
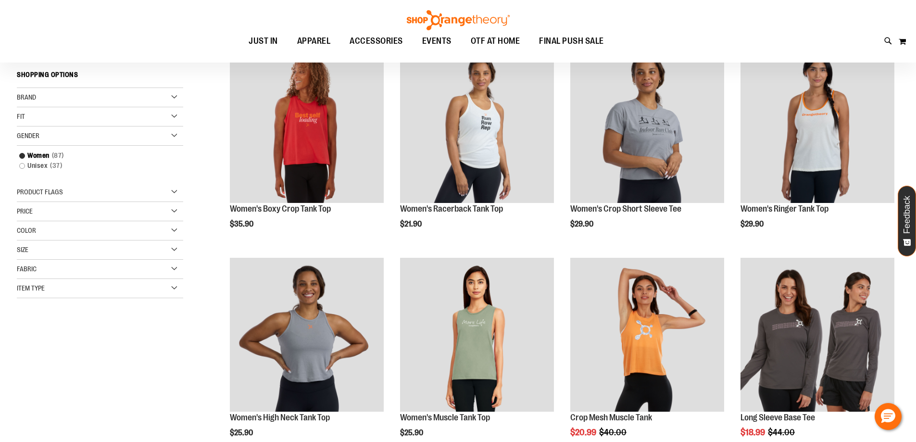
scroll to position [152, 0]
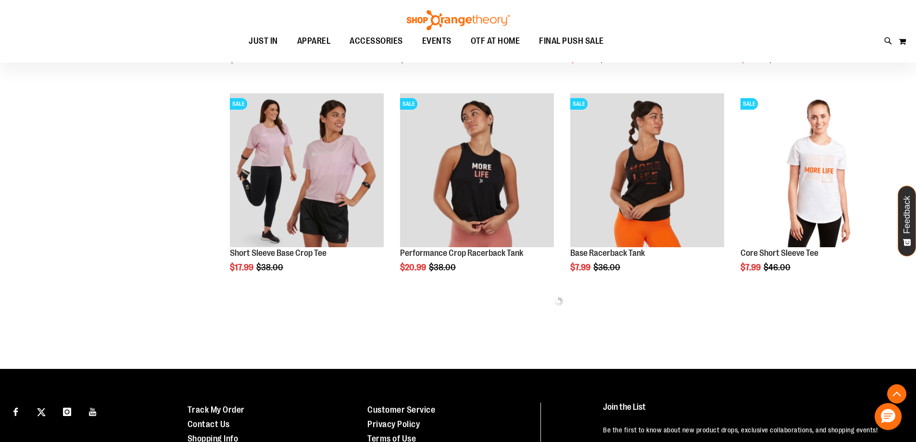
scroll to position [585, 0]
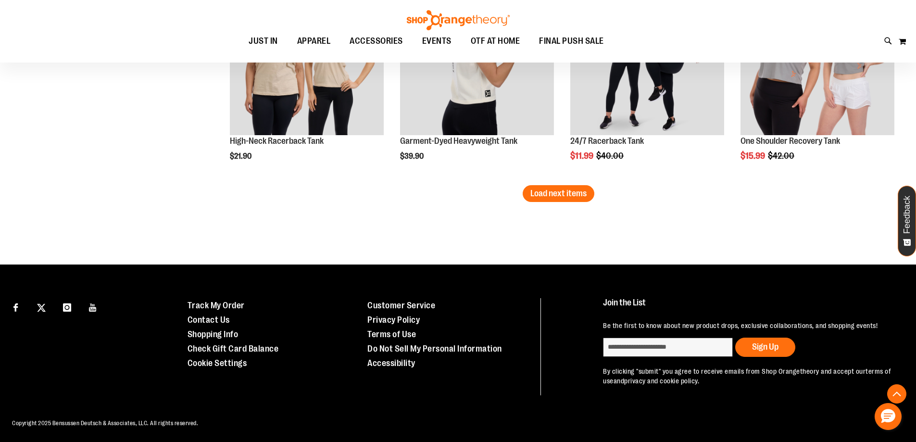
scroll to position [1883, 0]
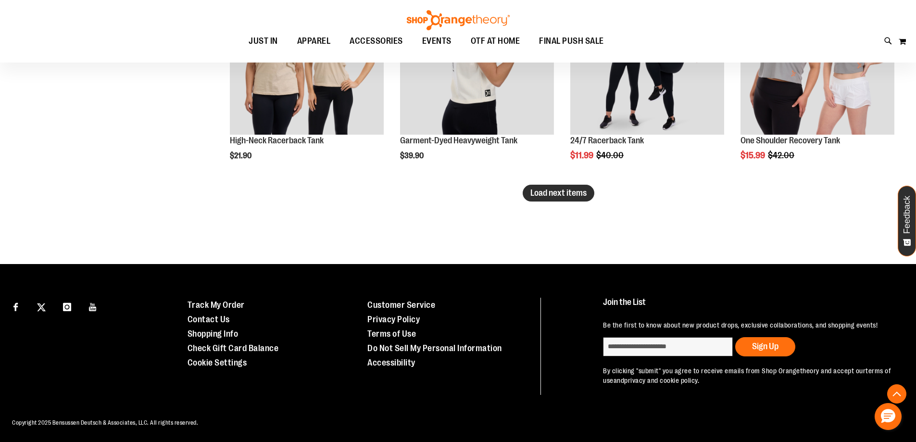
click at [541, 197] on span "Load next items" at bounding box center [558, 193] width 56 height 10
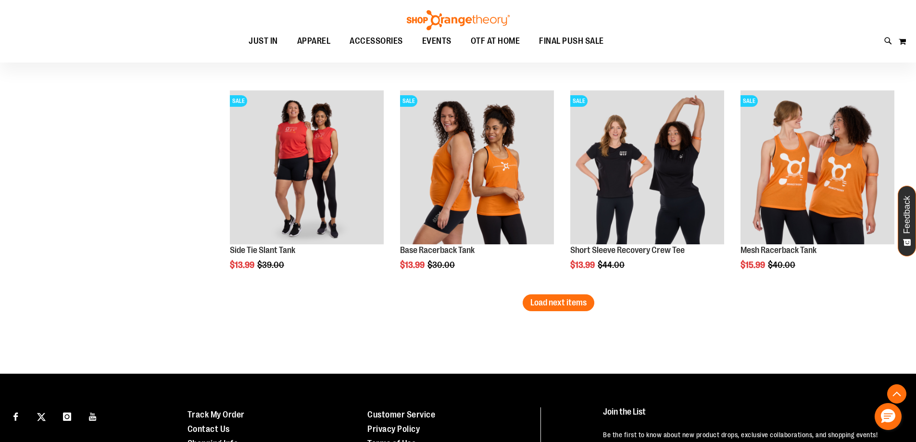
scroll to position [2412, 0]
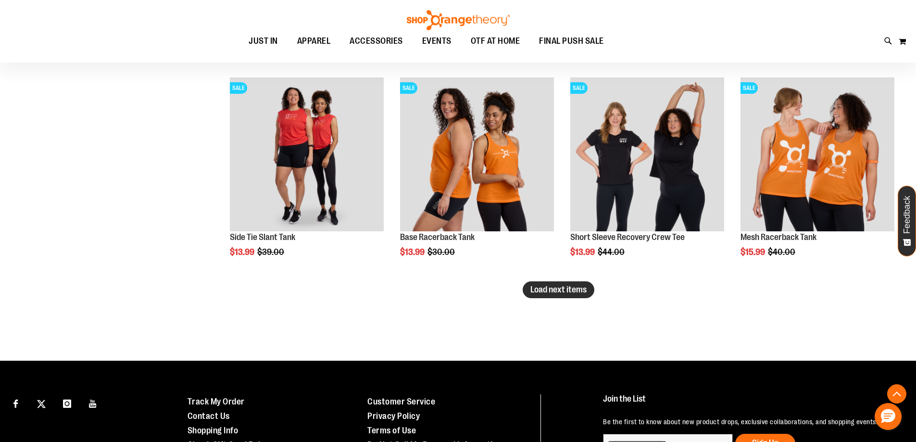
click at [541, 287] on span "Load next items" at bounding box center [558, 290] width 56 height 10
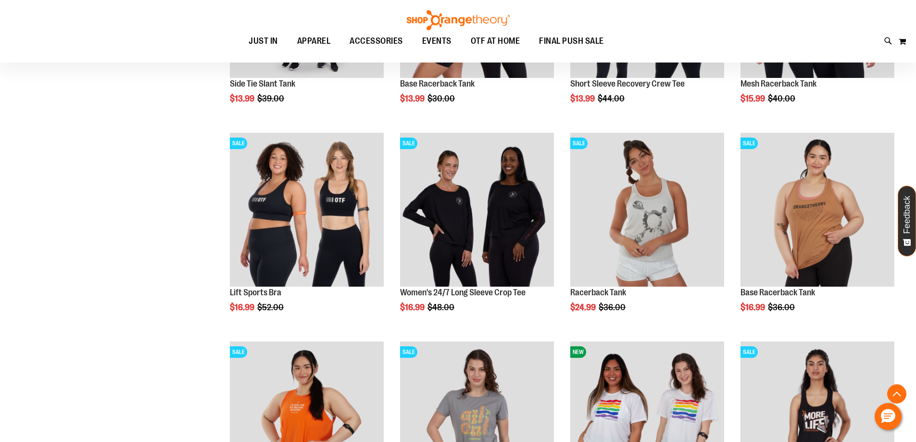
scroll to position [2604, 0]
